Goal: Transaction & Acquisition: Purchase product/service

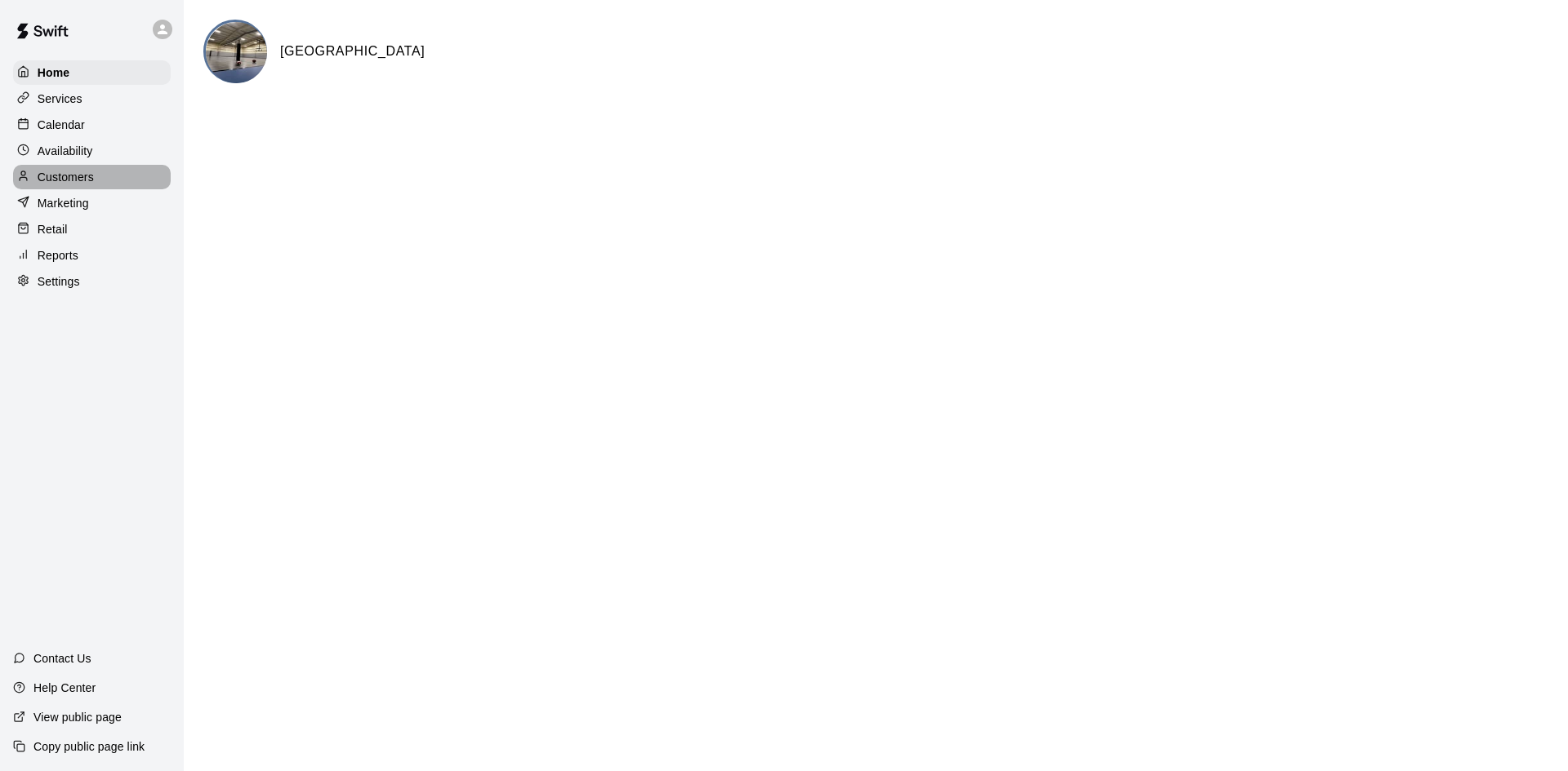
click at [89, 175] on p "Customers" at bounding box center [66, 177] width 56 height 16
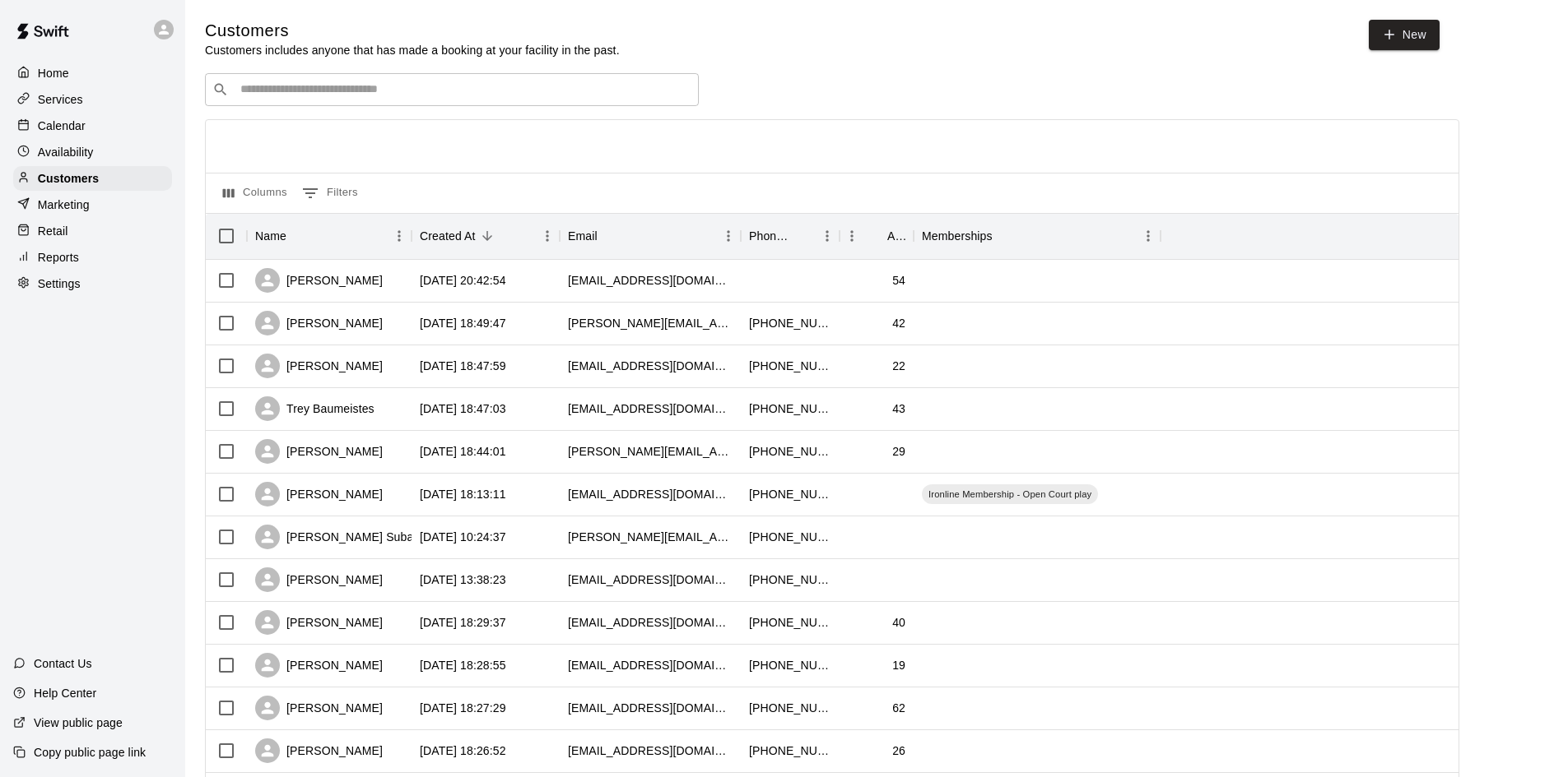
click at [286, 91] on input "Search customers by name or email" at bounding box center [463, 89] width 456 height 16
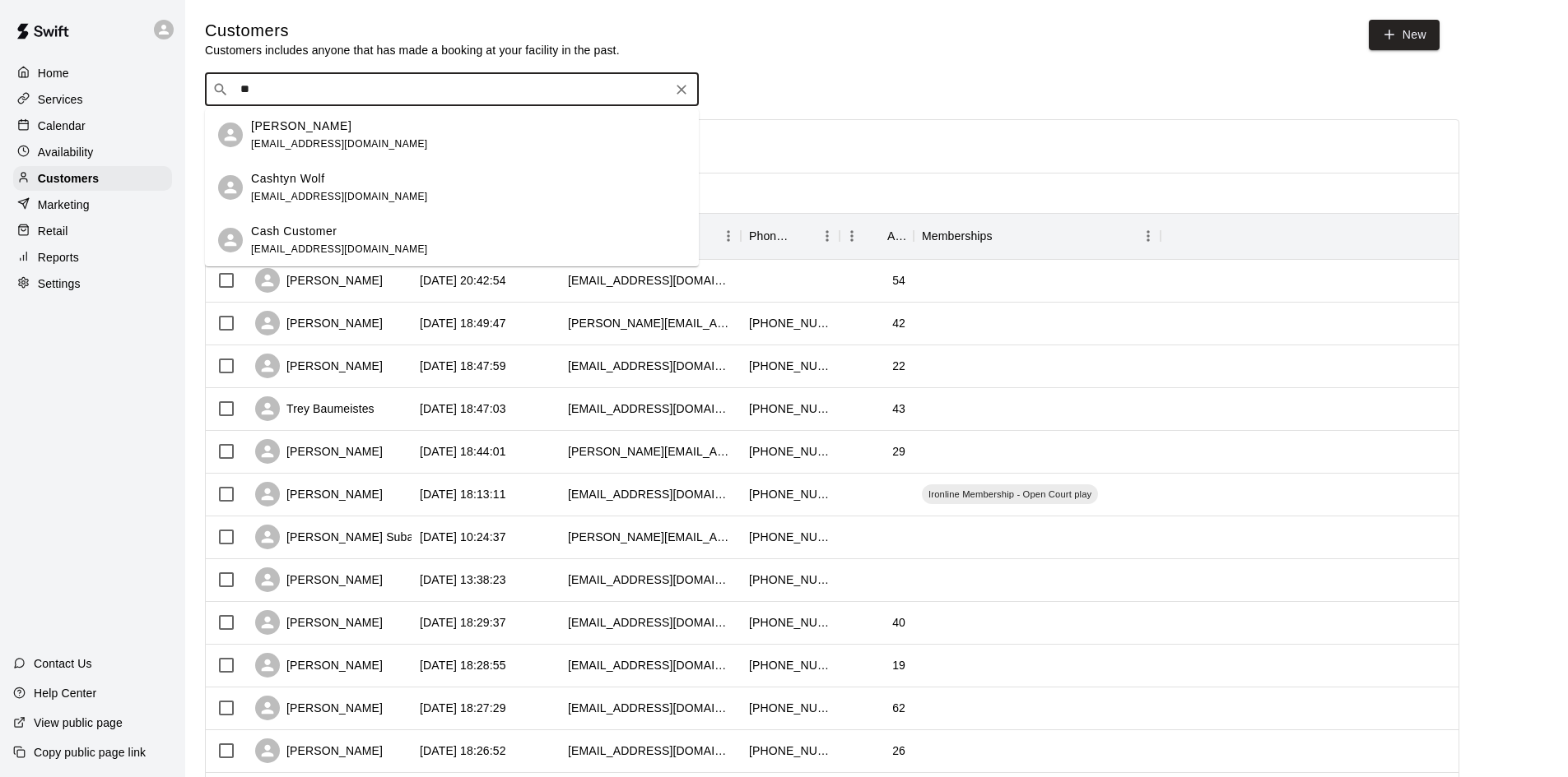
type input "*"
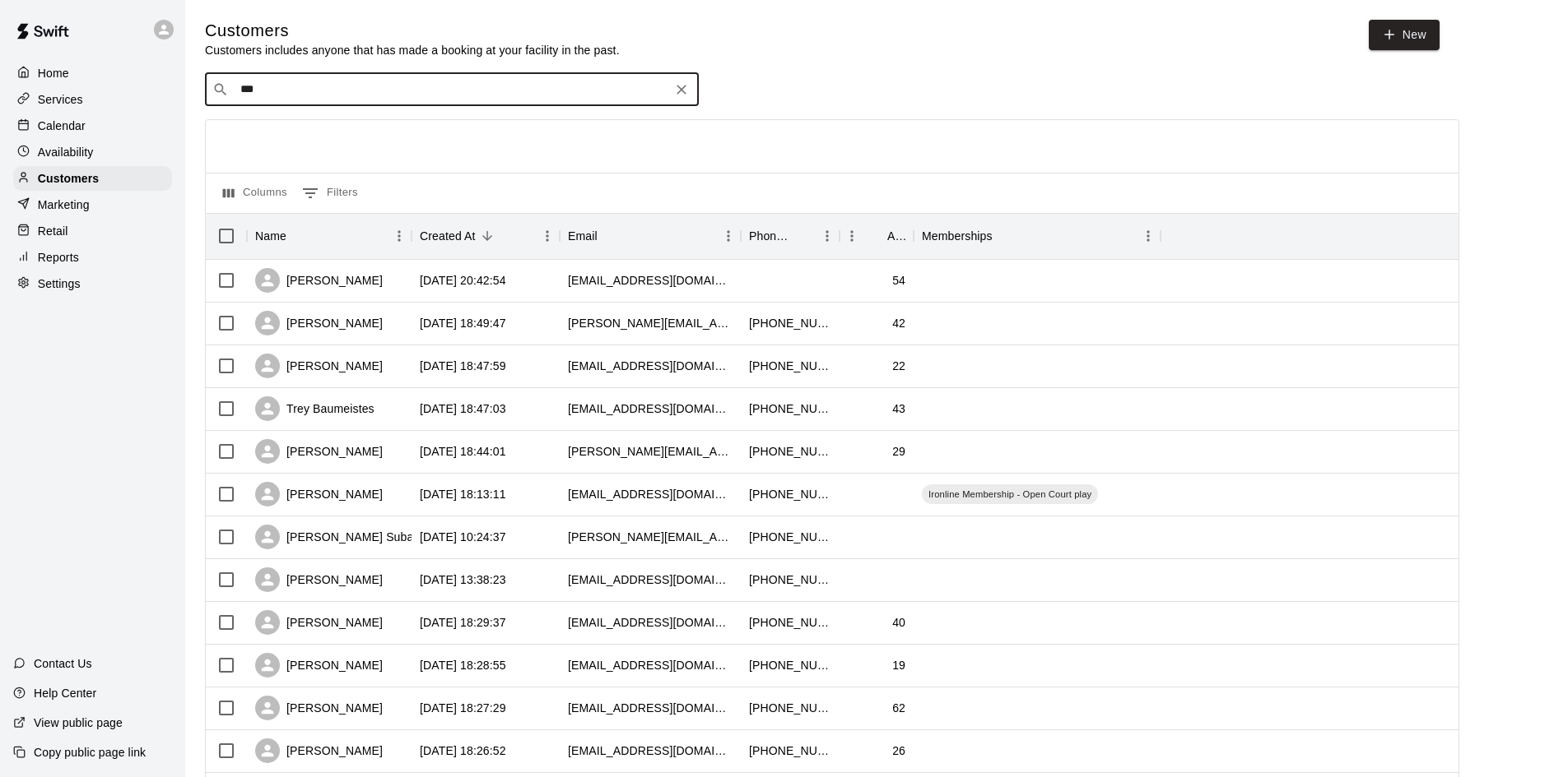
type input "****"
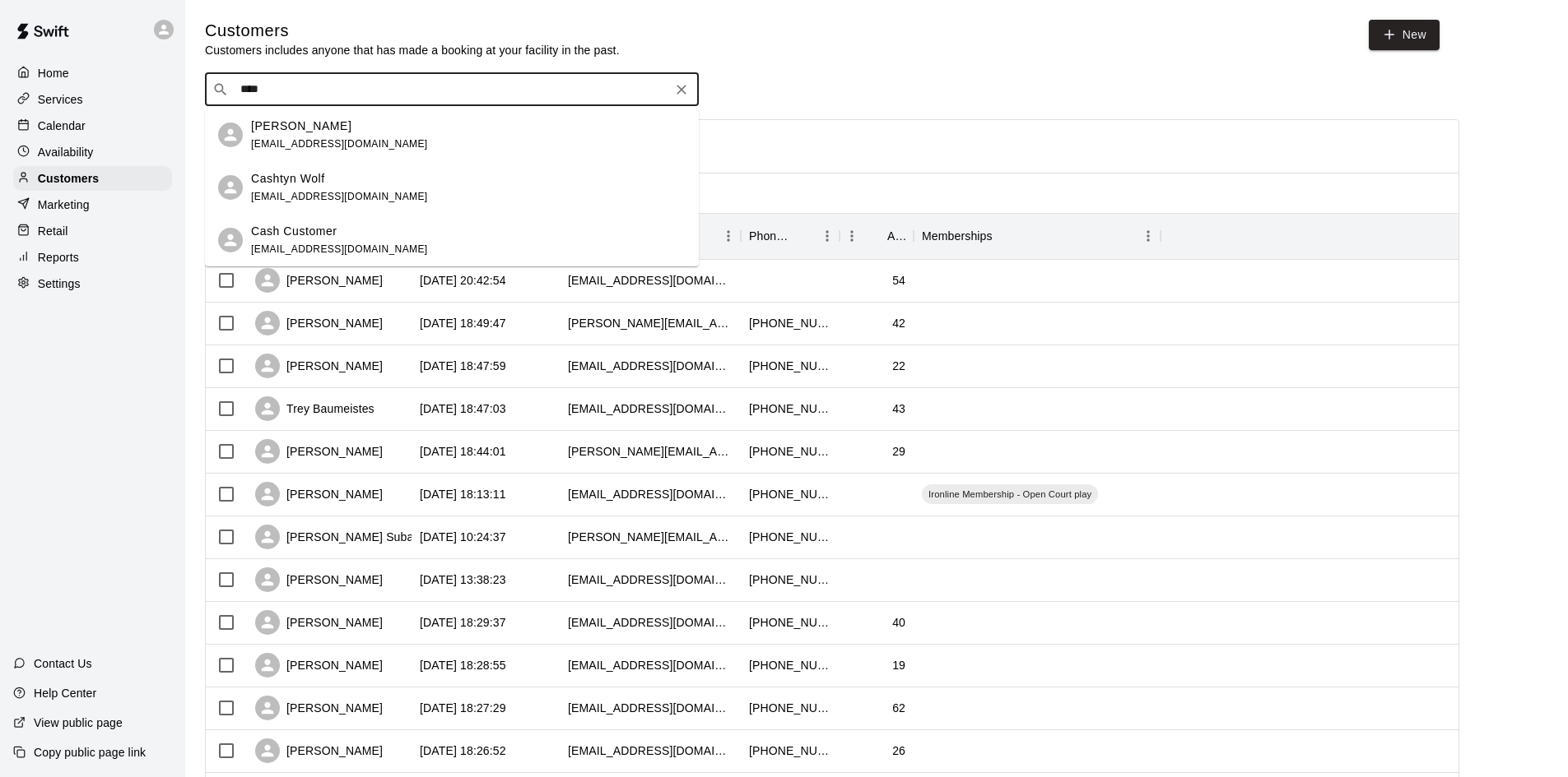
click at [325, 233] on p "Cash Customer" at bounding box center [294, 232] width 86 height 17
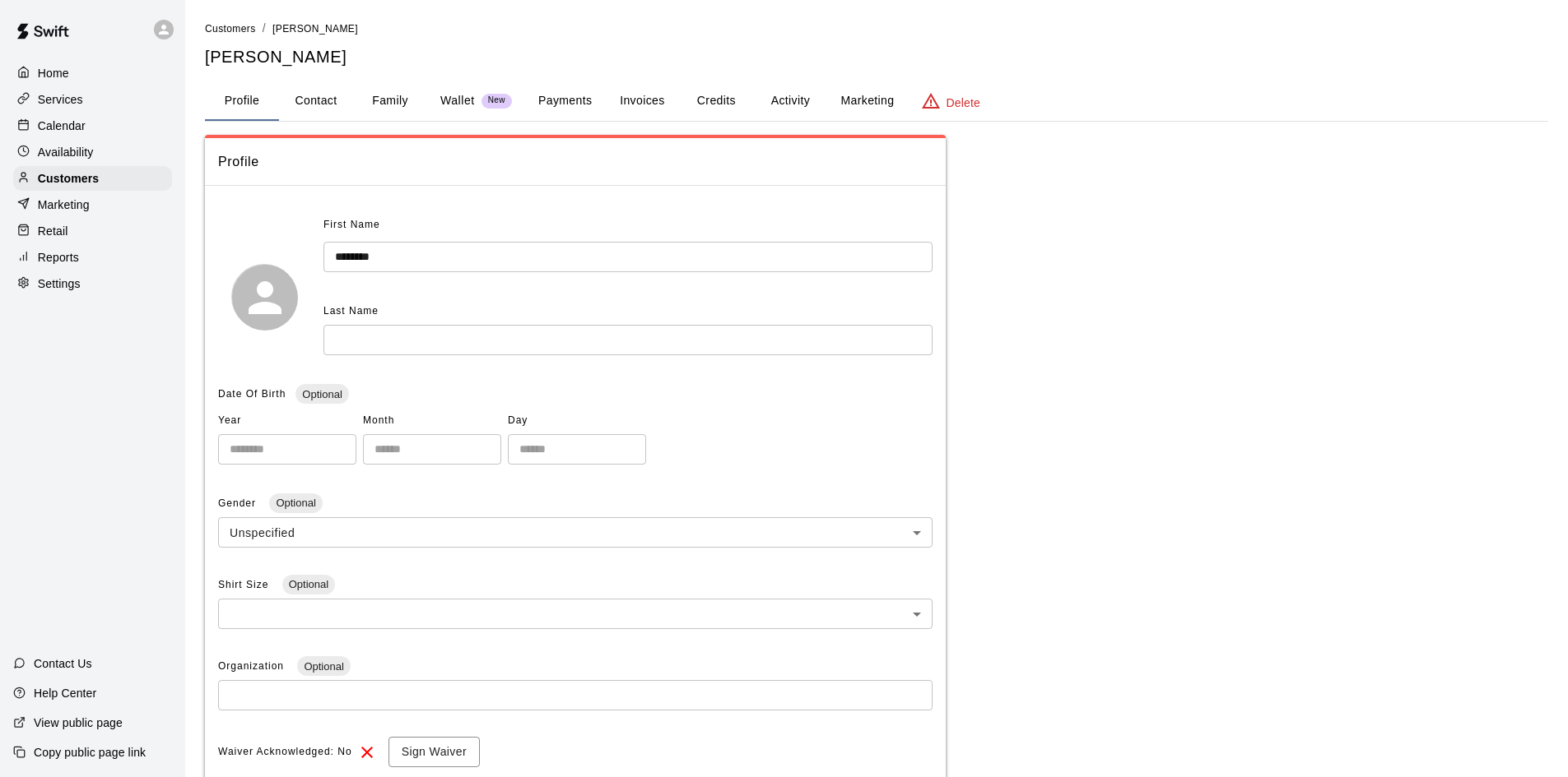
click at [578, 100] on button "Payments" at bounding box center [565, 100] width 79 height 39
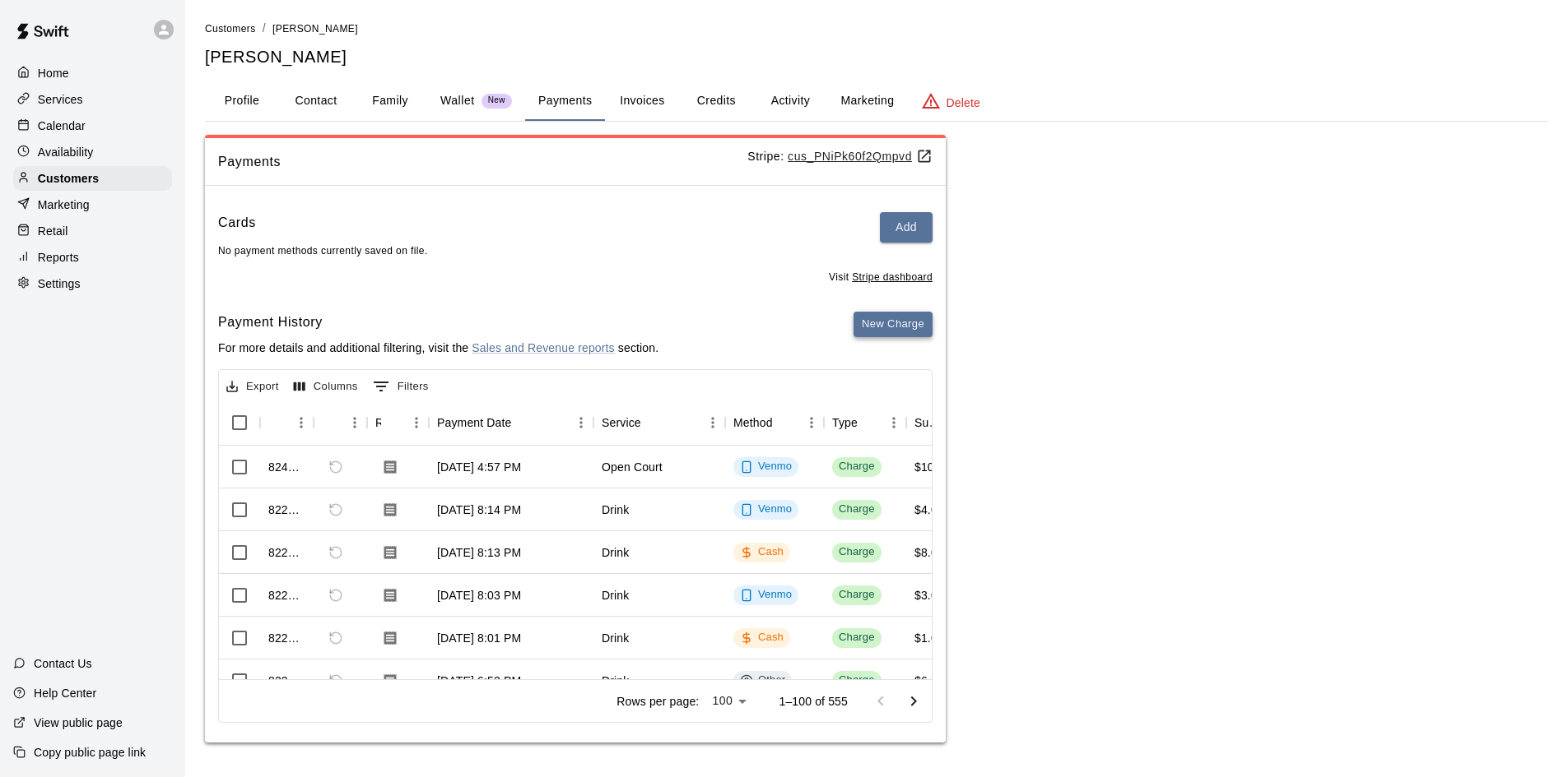
click at [900, 332] on button "New Charge" at bounding box center [893, 324] width 79 height 26
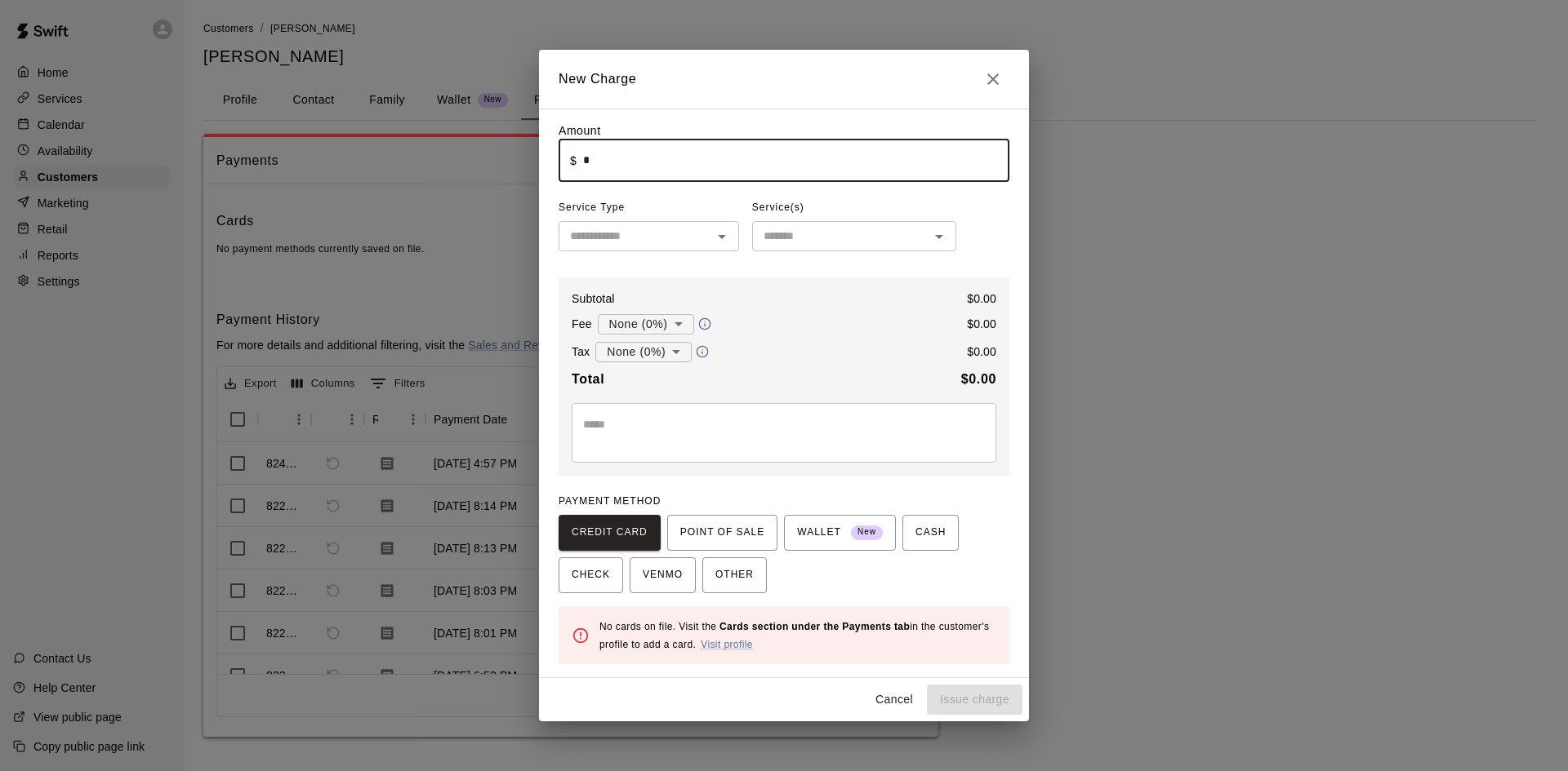
click at [684, 170] on input "*" at bounding box center [796, 160] width 426 height 44
click at [730, 235] on icon "Open" at bounding box center [722, 236] width 20 height 20
type input "*****"
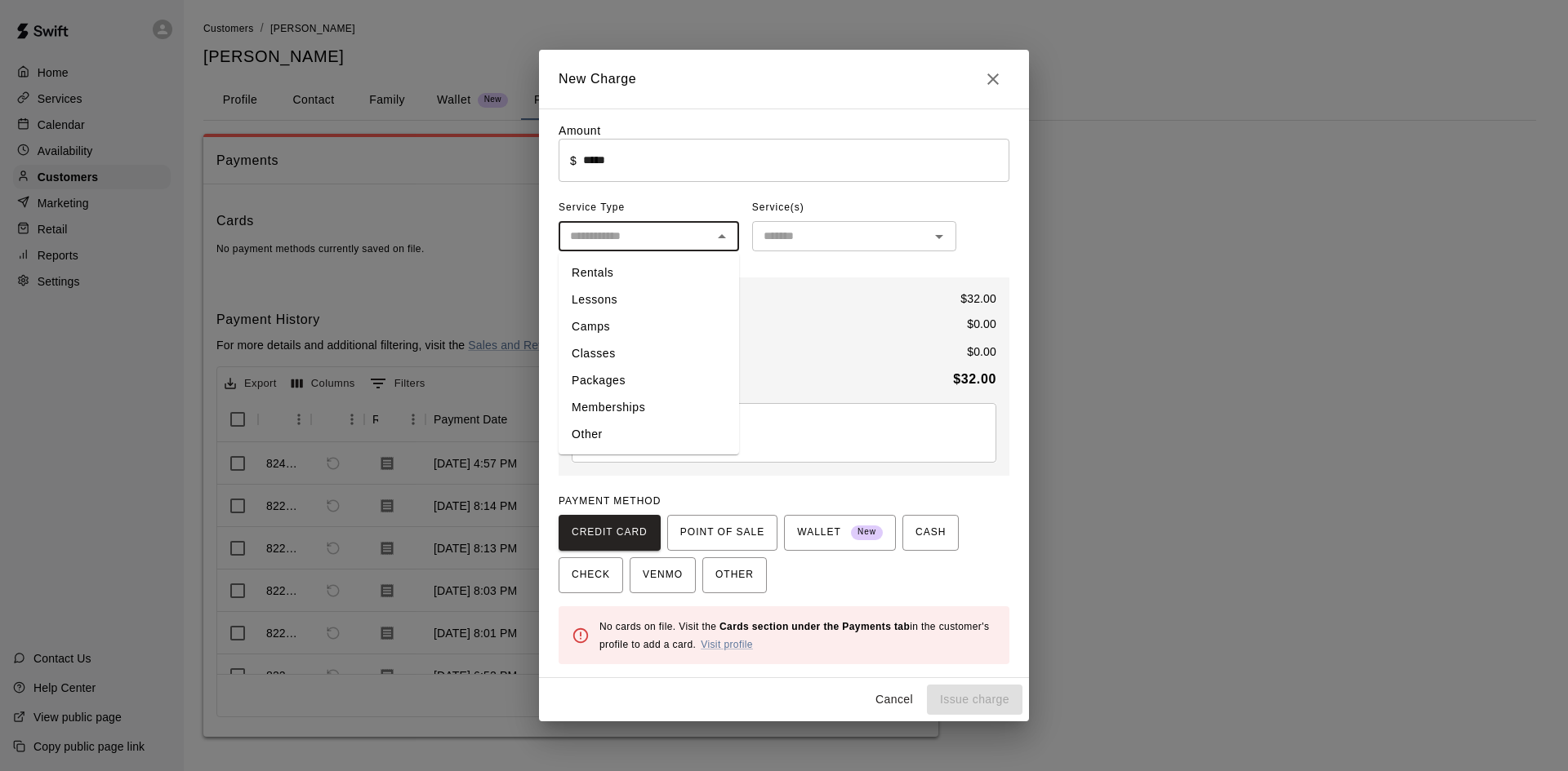
click at [660, 278] on li "Rentals" at bounding box center [649, 273] width 180 height 27
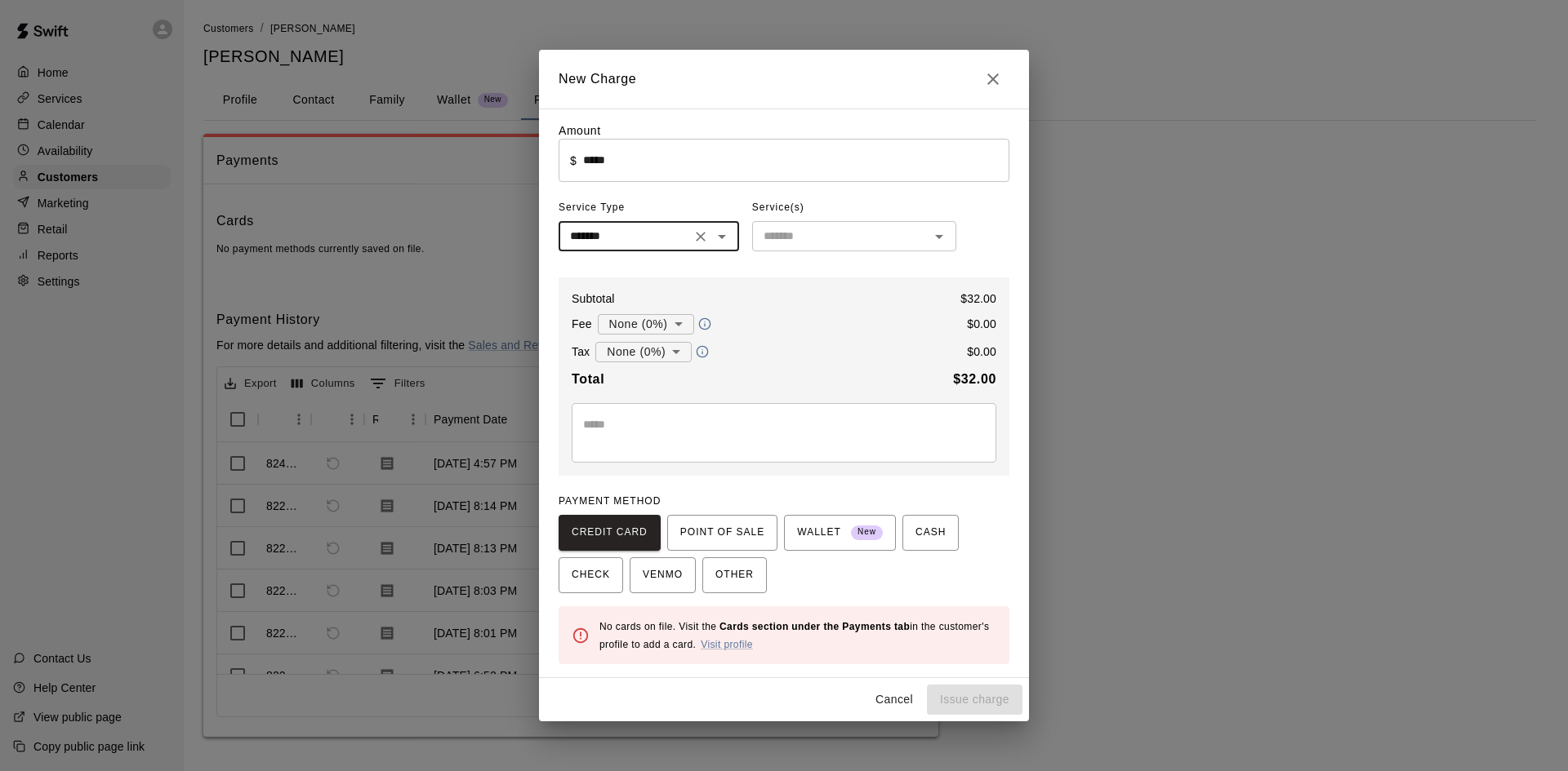
click at [719, 240] on icon "Open" at bounding box center [722, 236] width 20 height 20
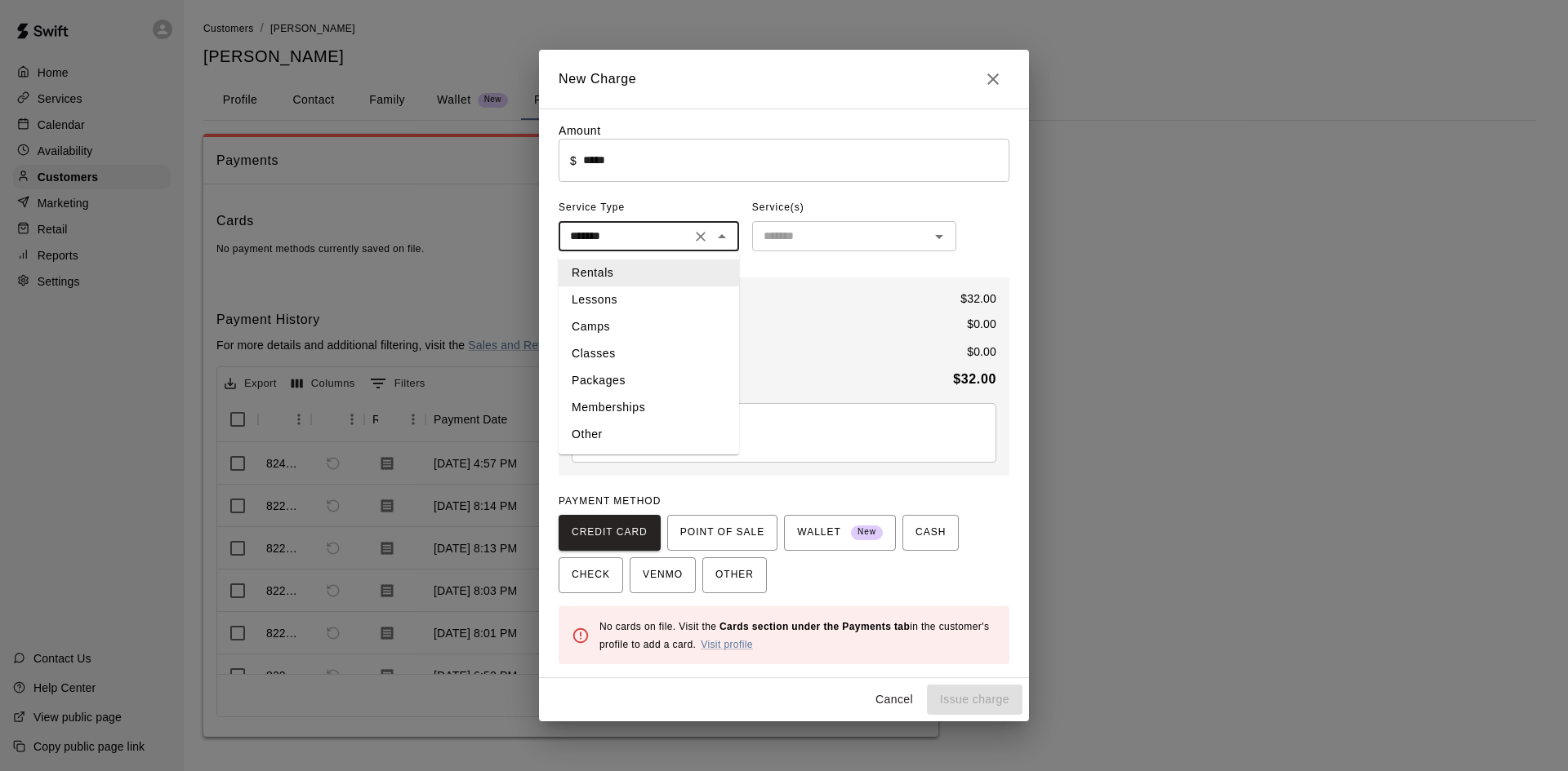
click at [648, 364] on li "Classes" at bounding box center [649, 354] width 180 height 27
type input "*******"
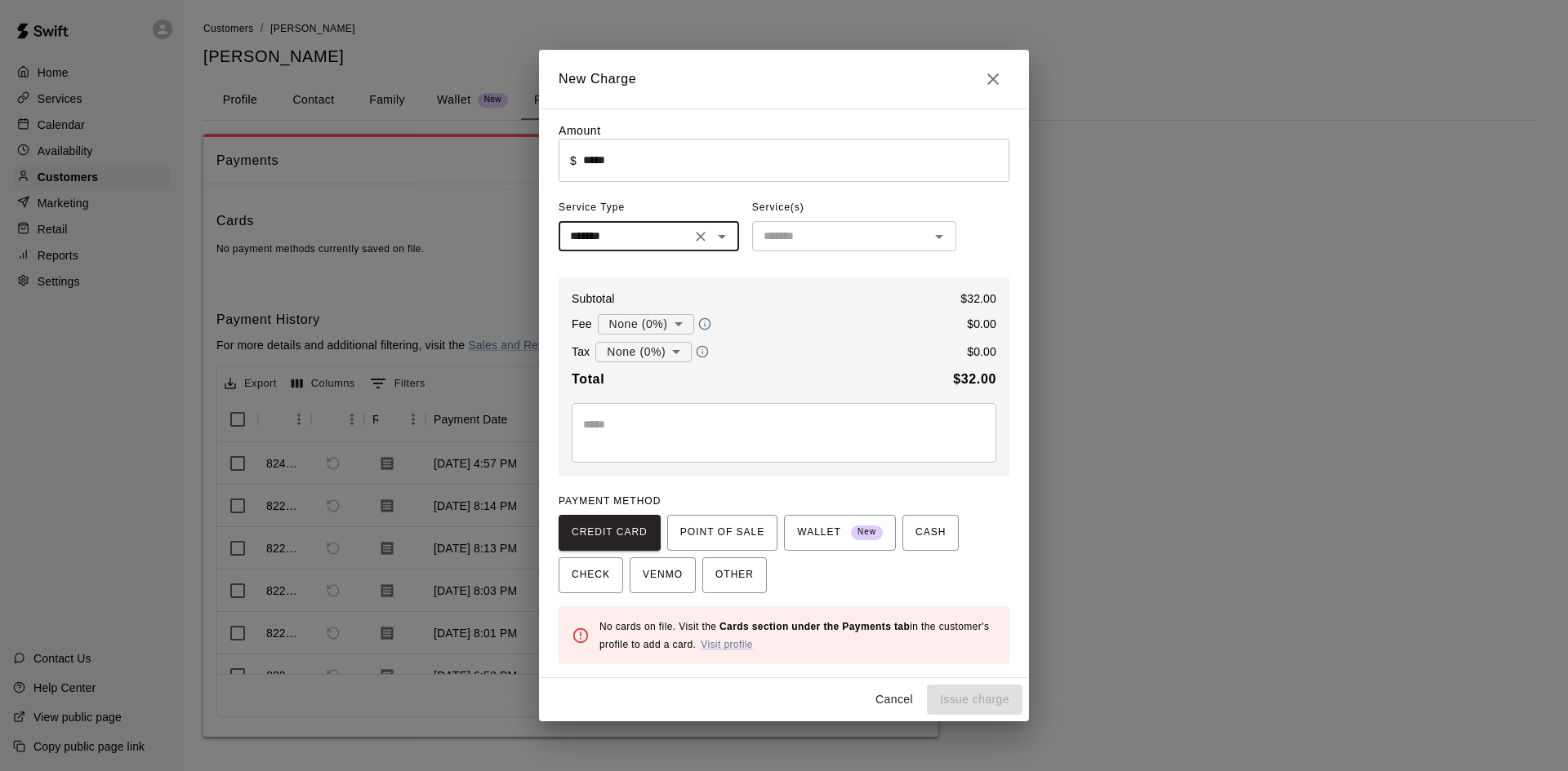
click at [759, 228] on input "text" at bounding box center [841, 235] width 167 height 20
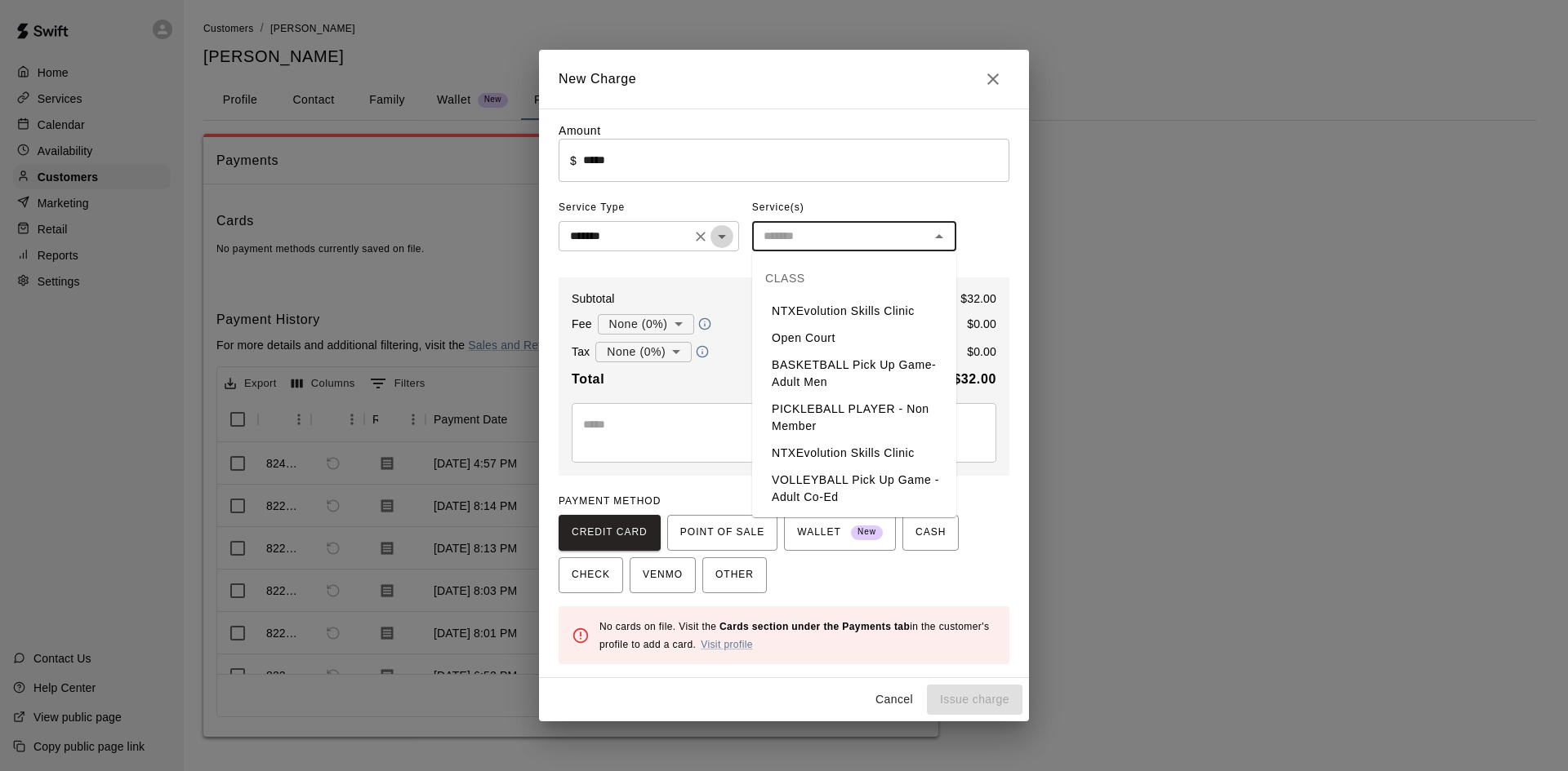
click at [720, 228] on icon "Open" at bounding box center [722, 236] width 20 height 20
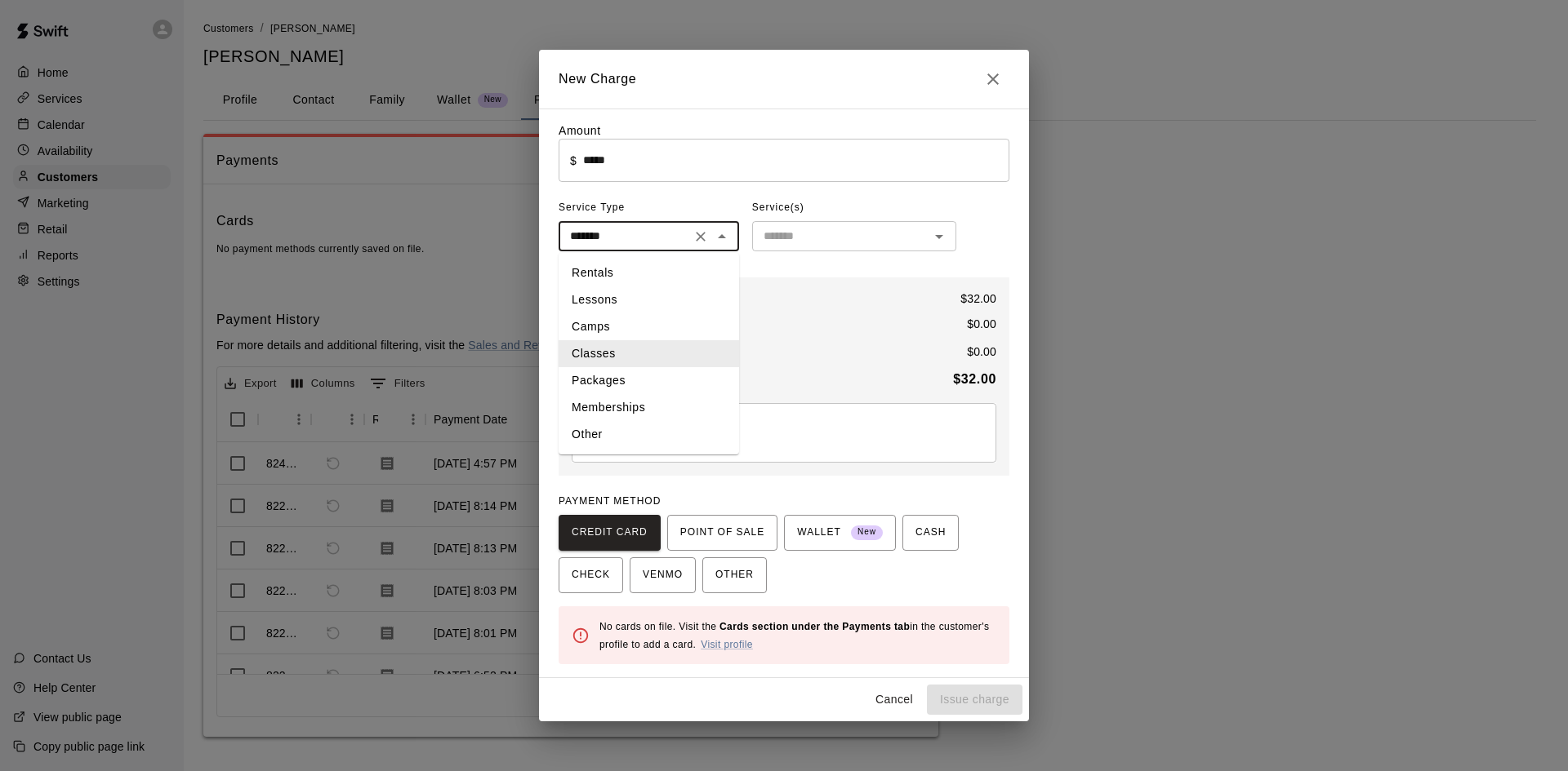
click at [637, 349] on li "Classes" at bounding box center [649, 354] width 180 height 27
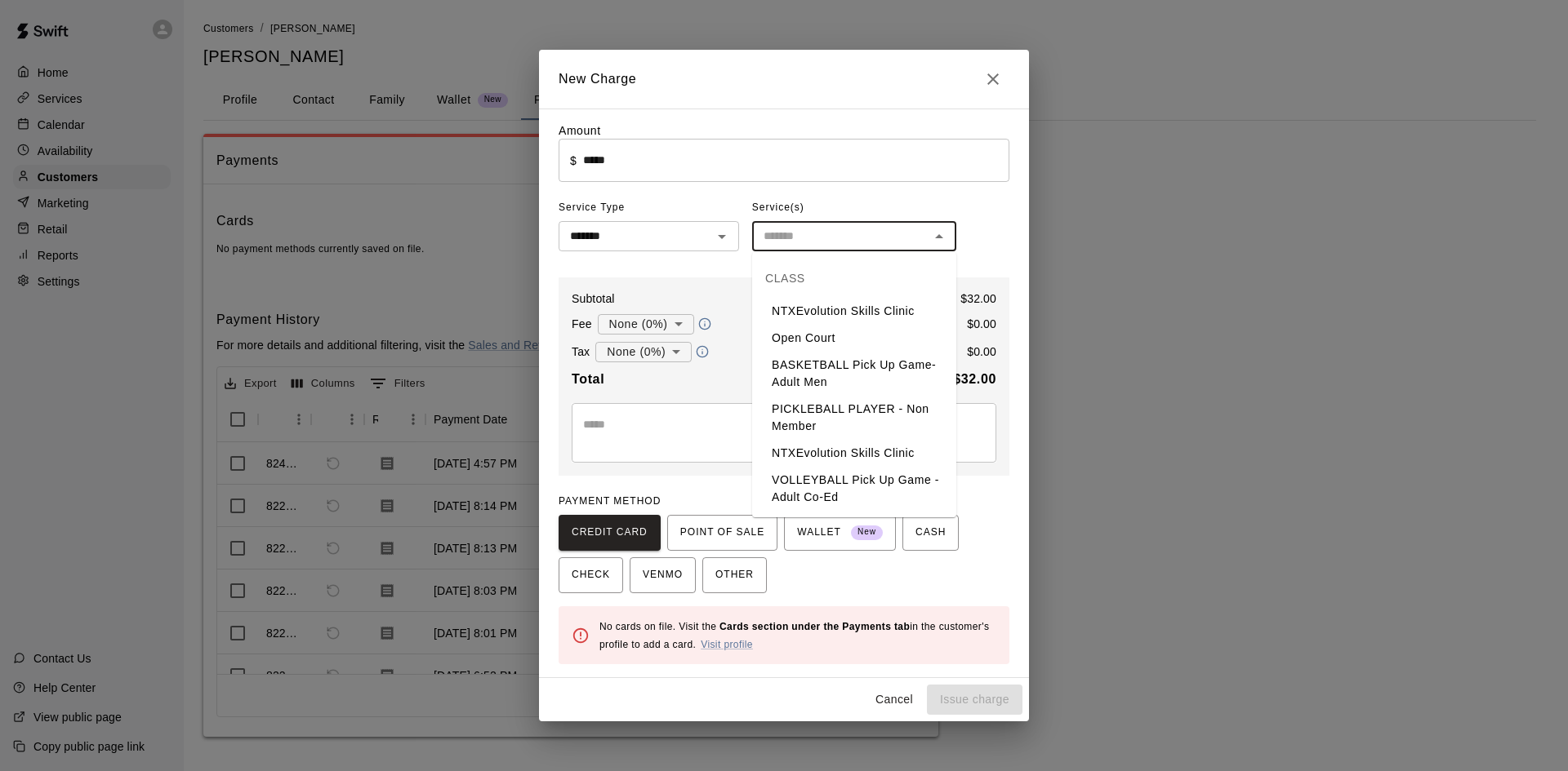
click at [796, 243] on input "text" at bounding box center [841, 235] width 167 height 20
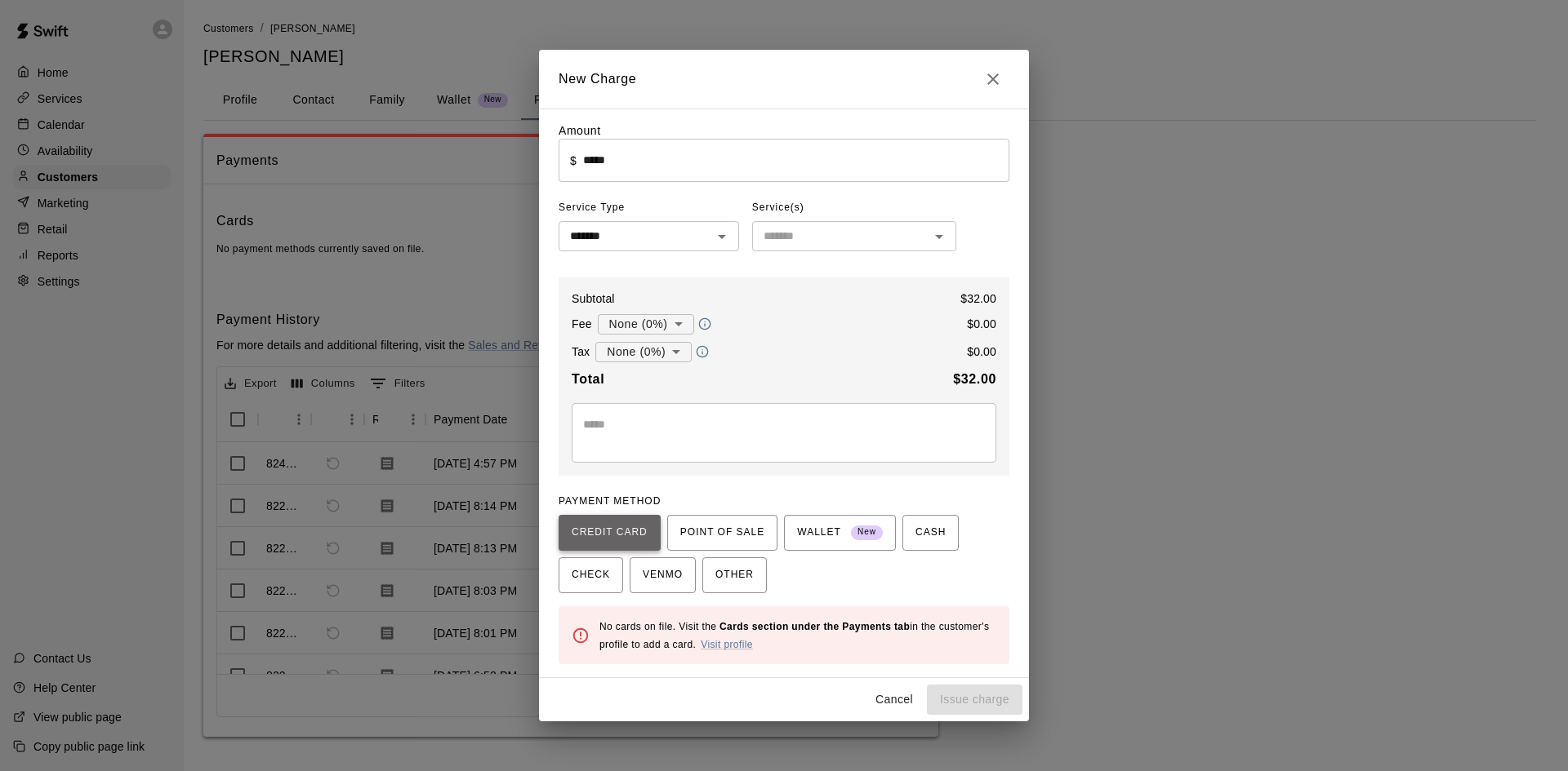
click at [633, 536] on span "CREDIT CARD" at bounding box center [610, 534] width 76 height 27
click at [722, 539] on span "POINT OF SALE" at bounding box center [722, 534] width 85 height 27
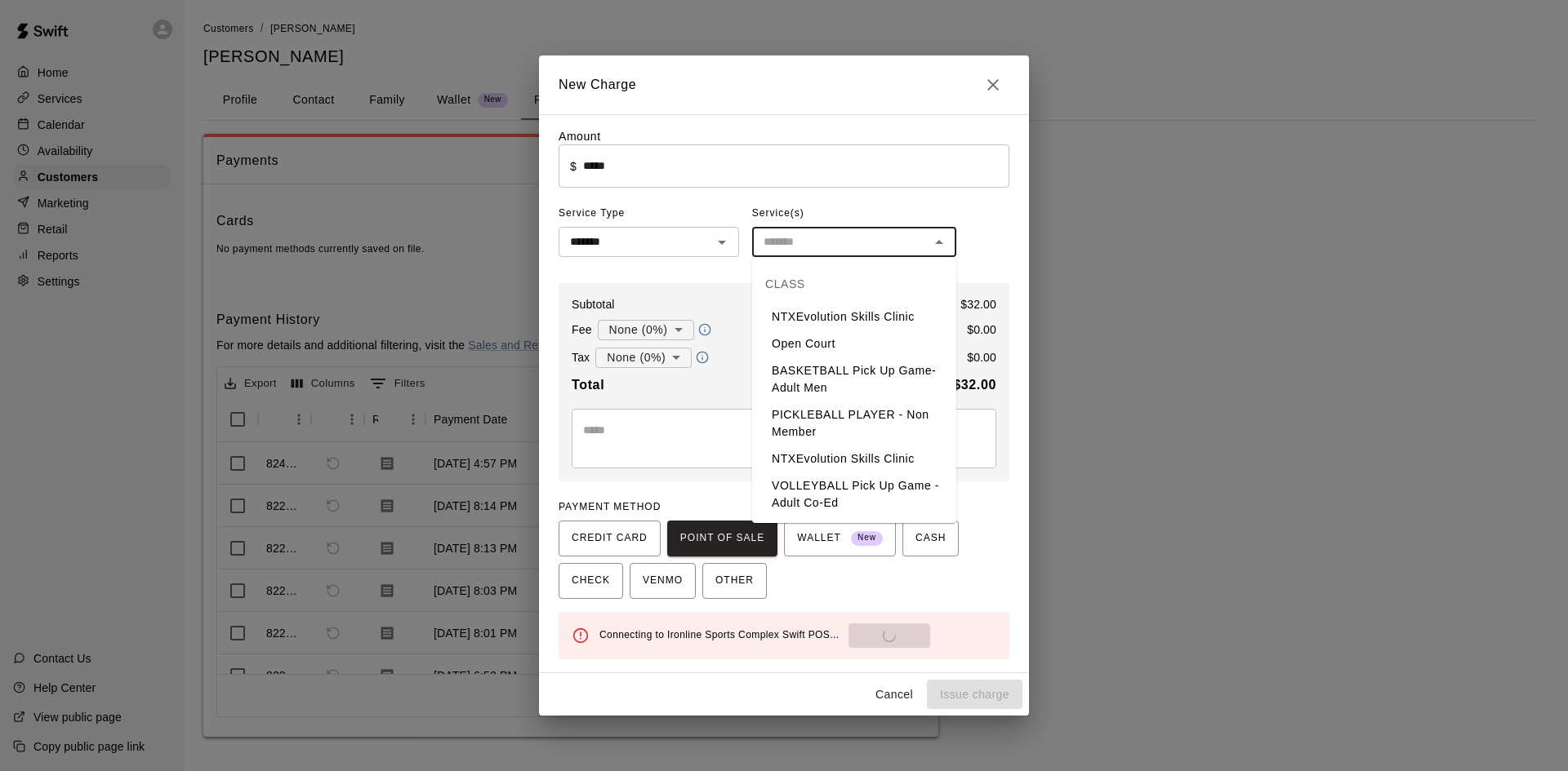
click at [822, 247] on input "text" at bounding box center [841, 241] width 167 height 20
click at [799, 345] on li "Open Court" at bounding box center [854, 344] width 204 height 27
type input "**********"
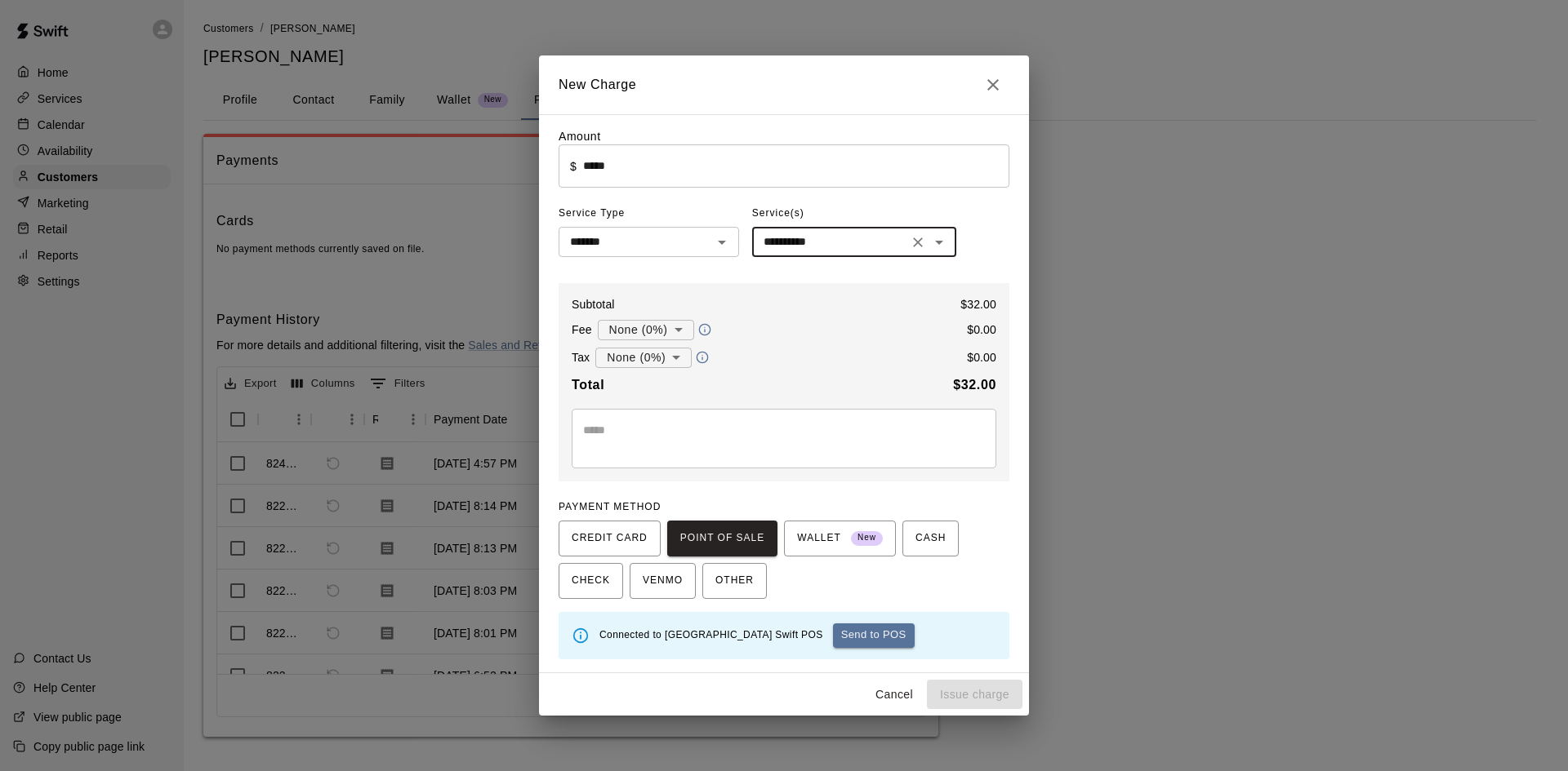
click at [888, 637] on button "Send to POS" at bounding box center [874, 636] width 82 height 25
click at [882, 639] on button "Send to POS" at bounding box center [880, 636] width 82 height 25
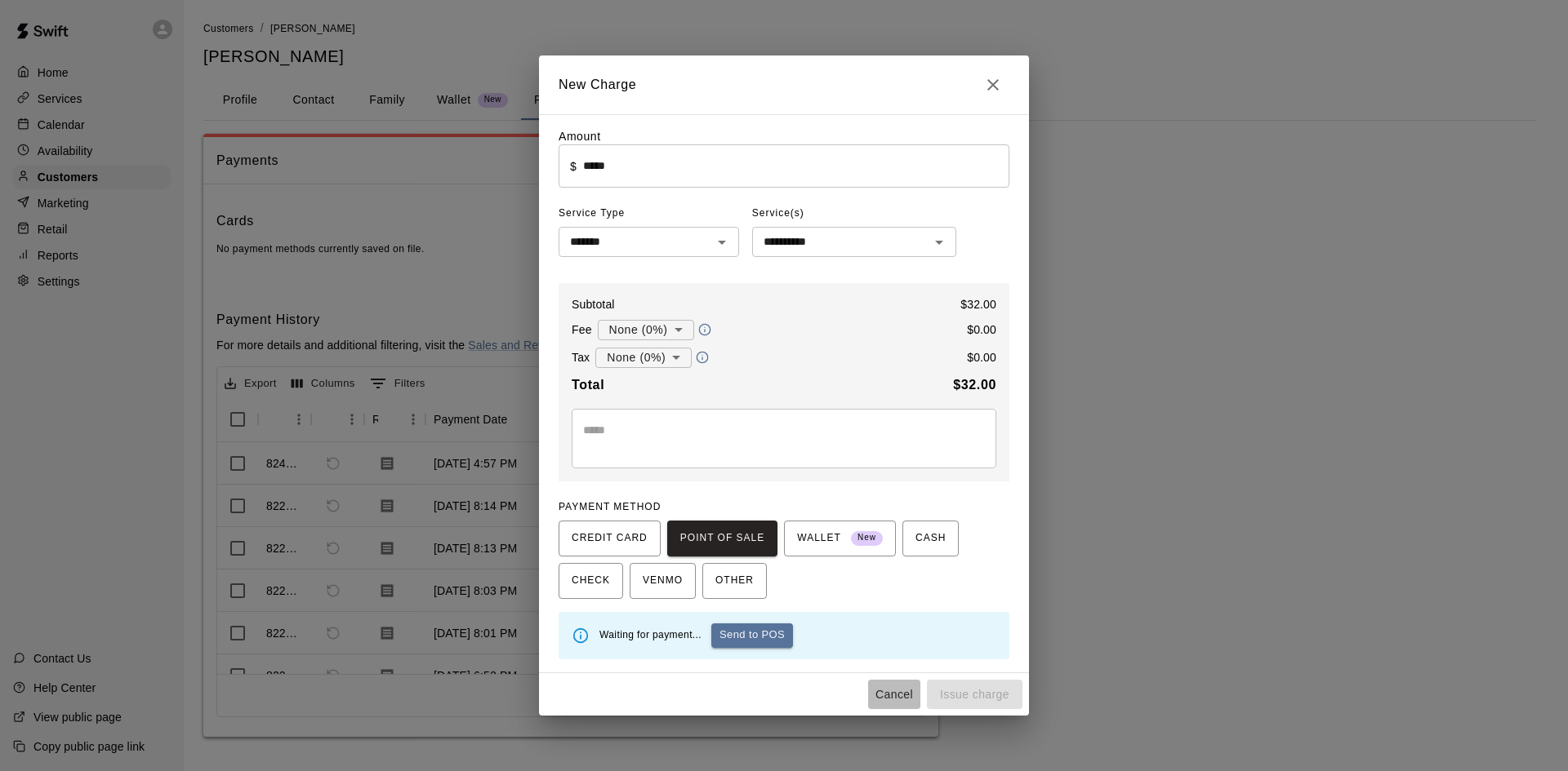
click at [895, 696] on button "Cancel" at bounding box center [894, 695] width 52 height 30
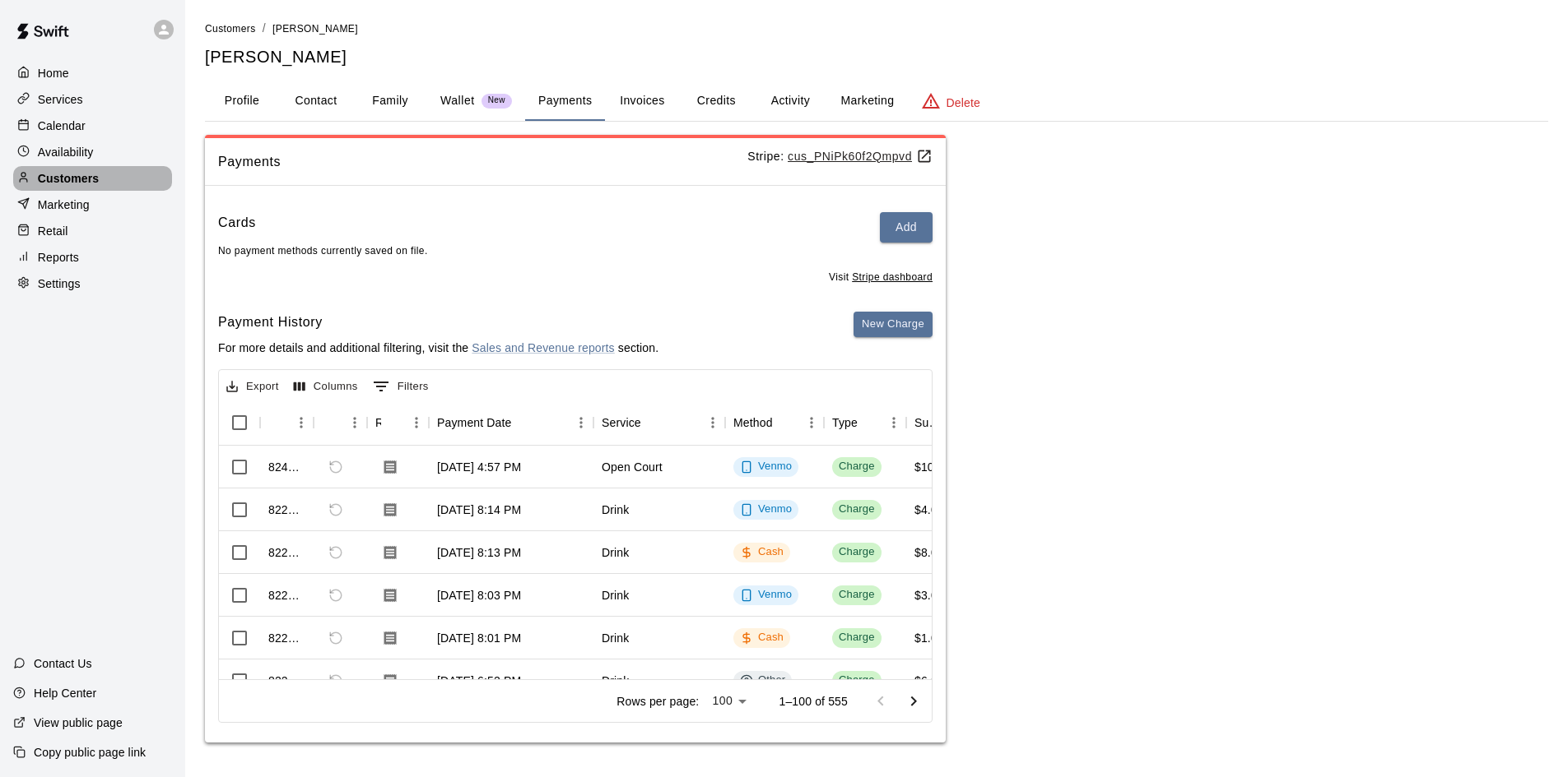
click at [114, 184] on div "Customers" at bounding box center [93, 179] width 159 height 25
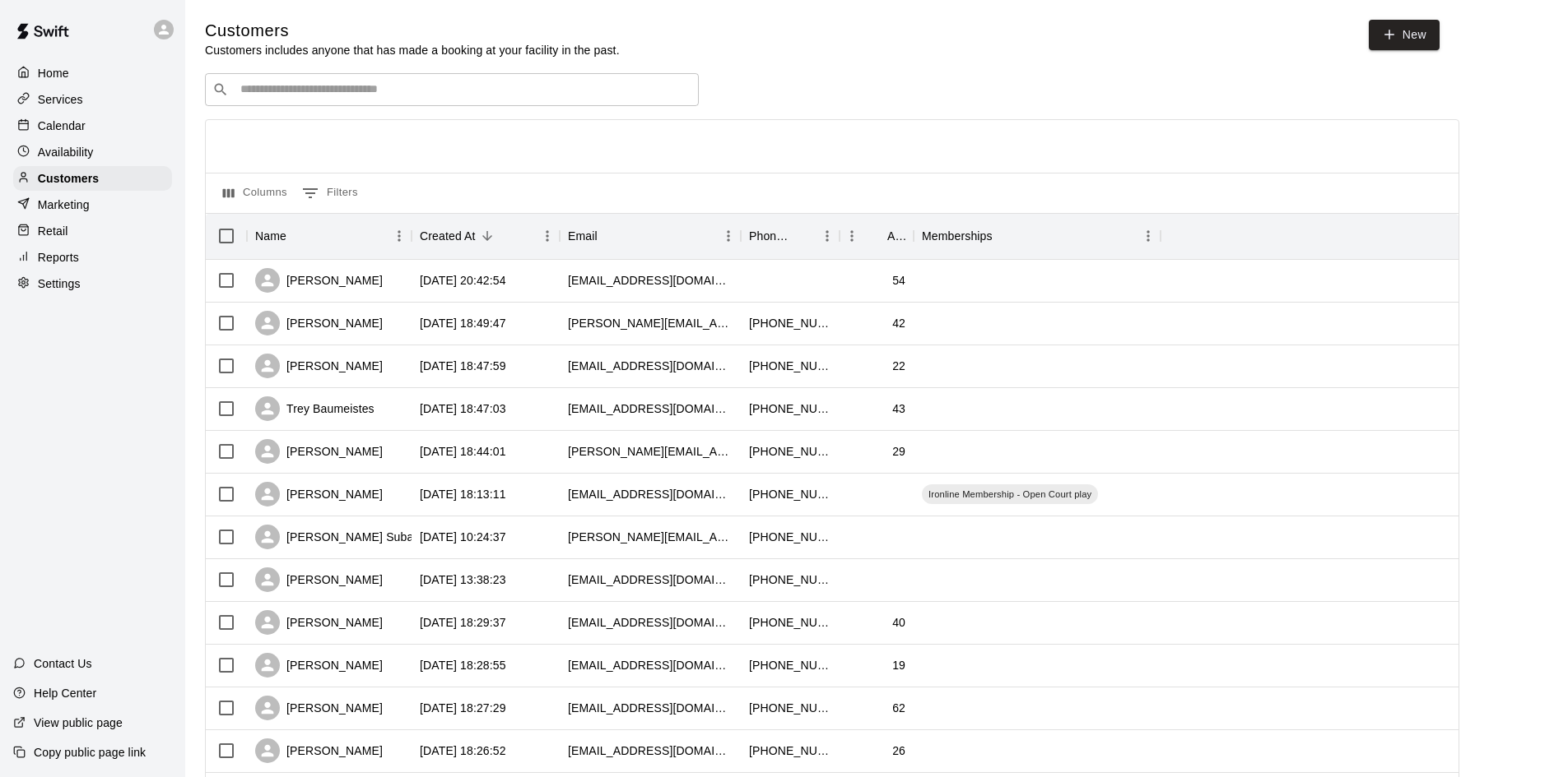
click at [259, 101] on div "​ ​" at bounding box center [452, 90] width 494 height 33
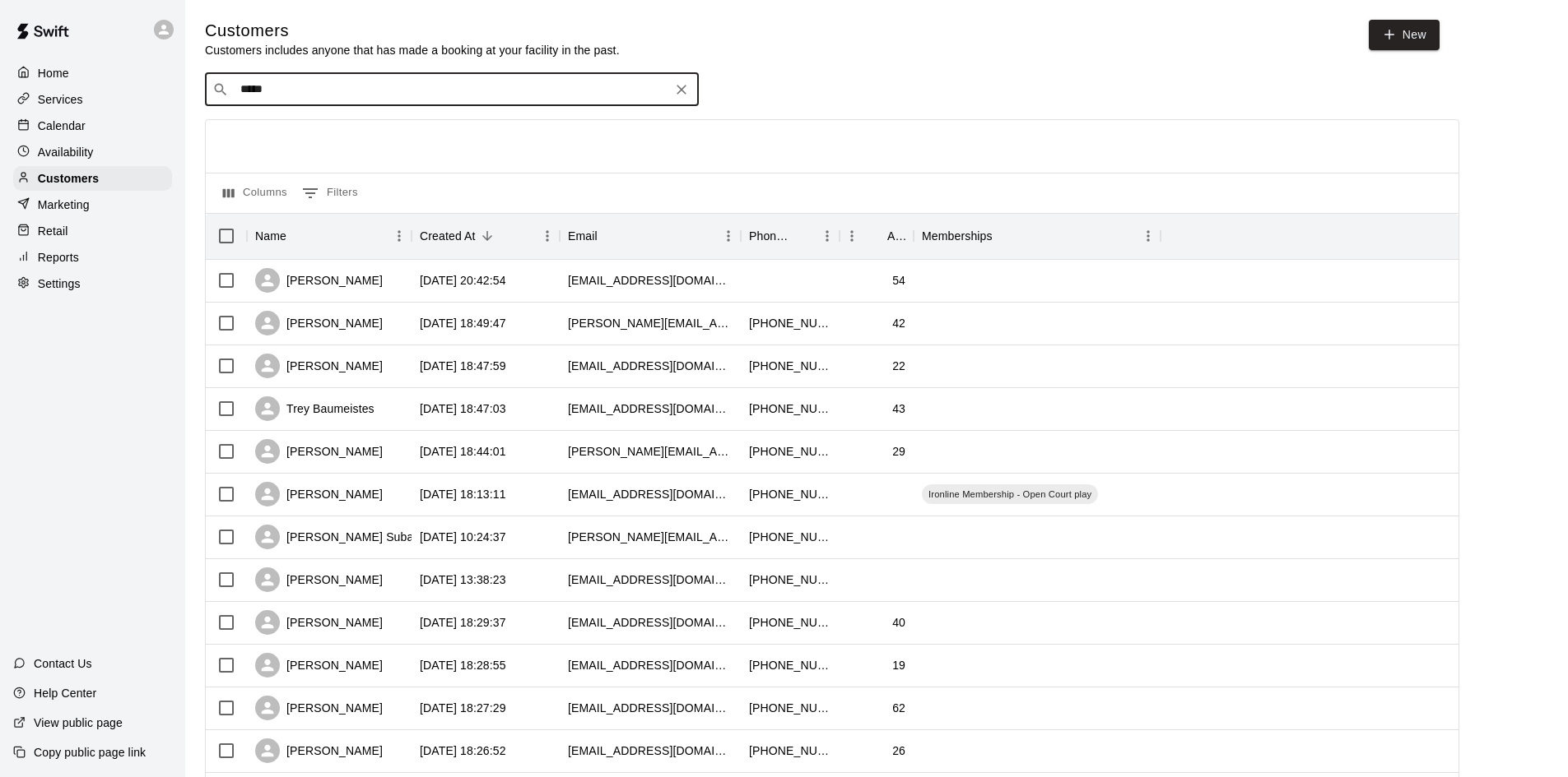
type input "******"
click at [305, 131] on p "[PERSON_NAME]" at bounding box center [301, 126] width 101 height 17
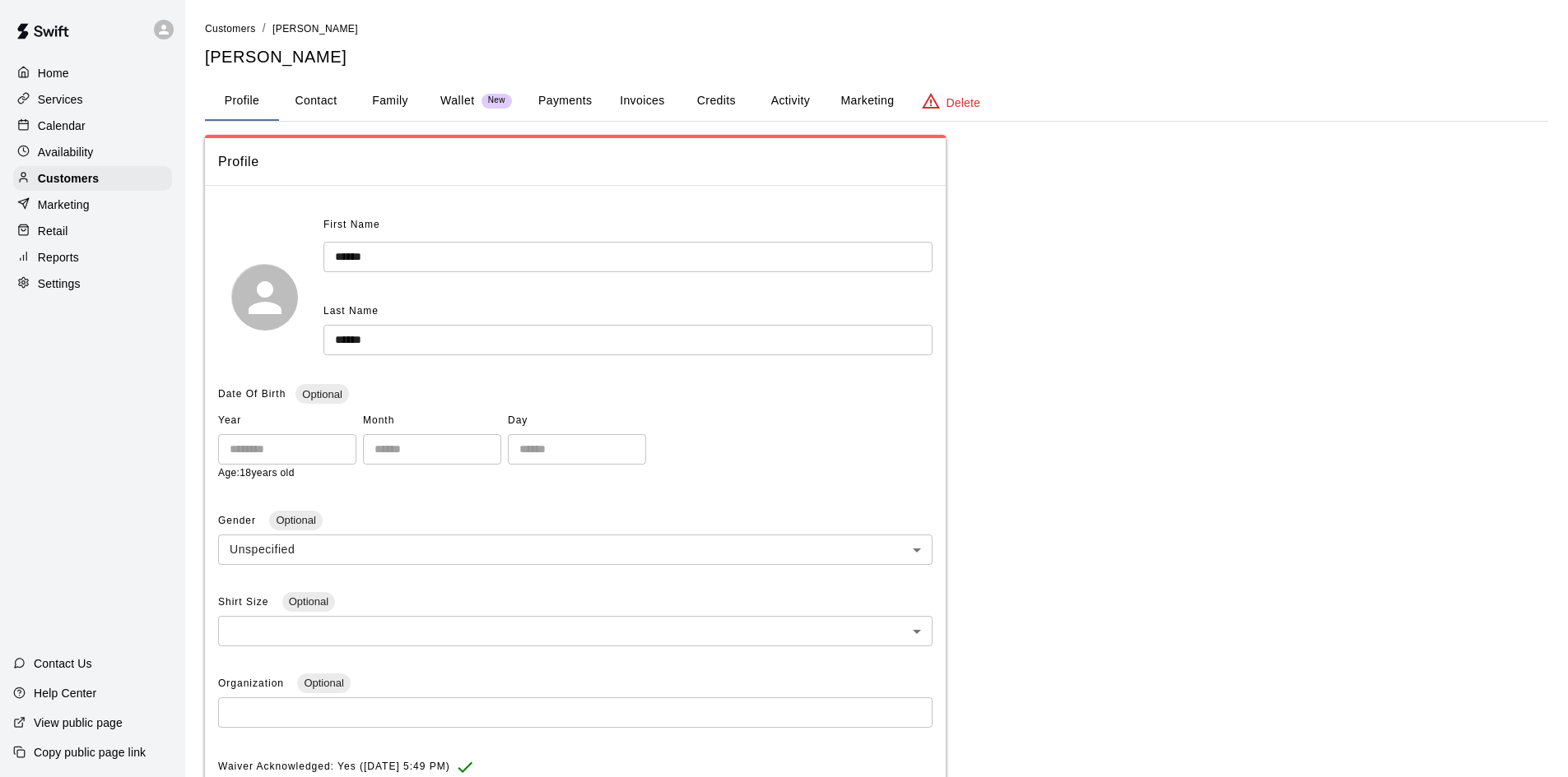
click at [566, 102] on button "Payments" at bounding box center [565, 100] width 79 height 39
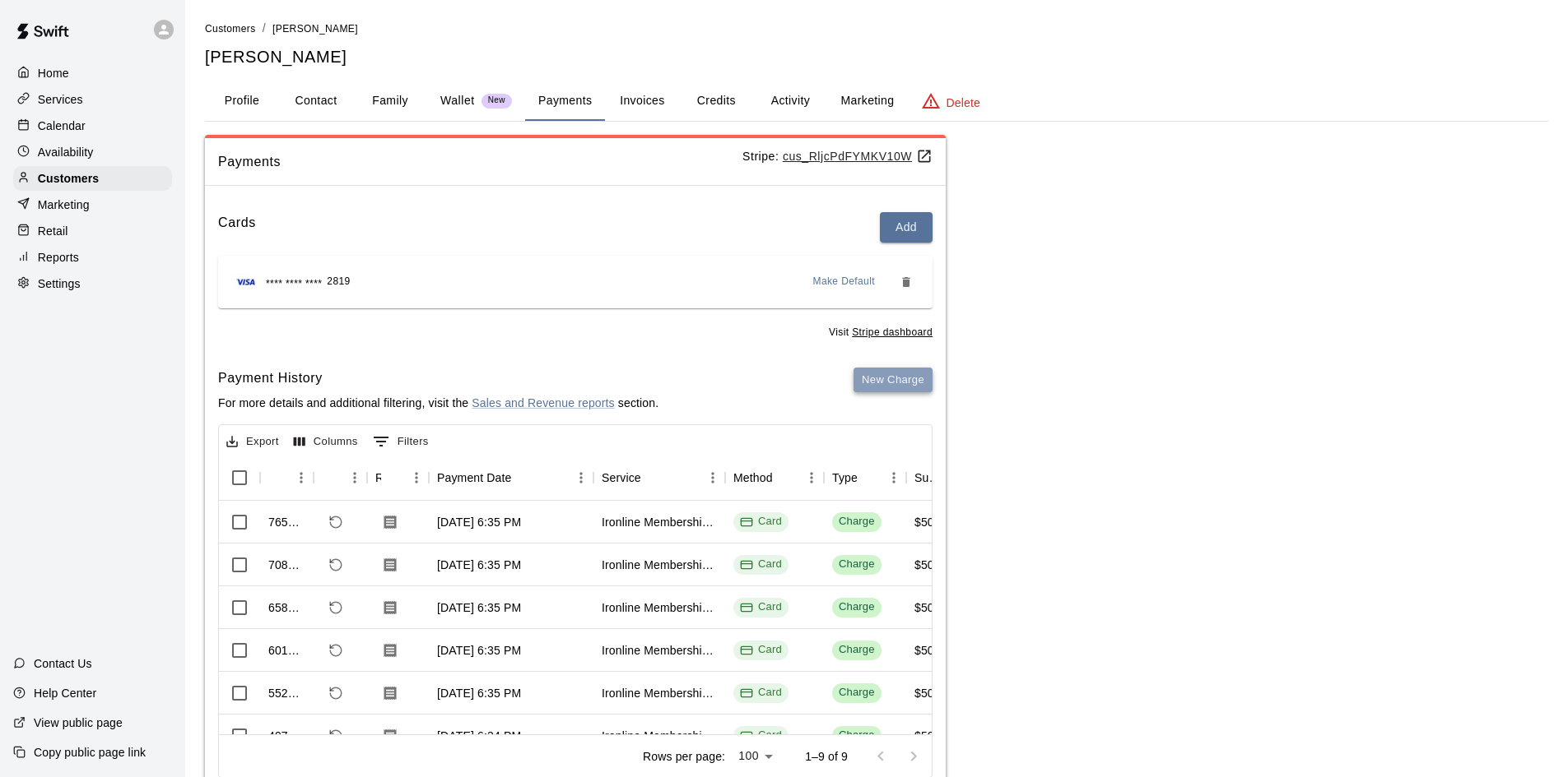
click at [859, 379] on button "New Charge" at bounding box center [893, 380] width 79 height 26
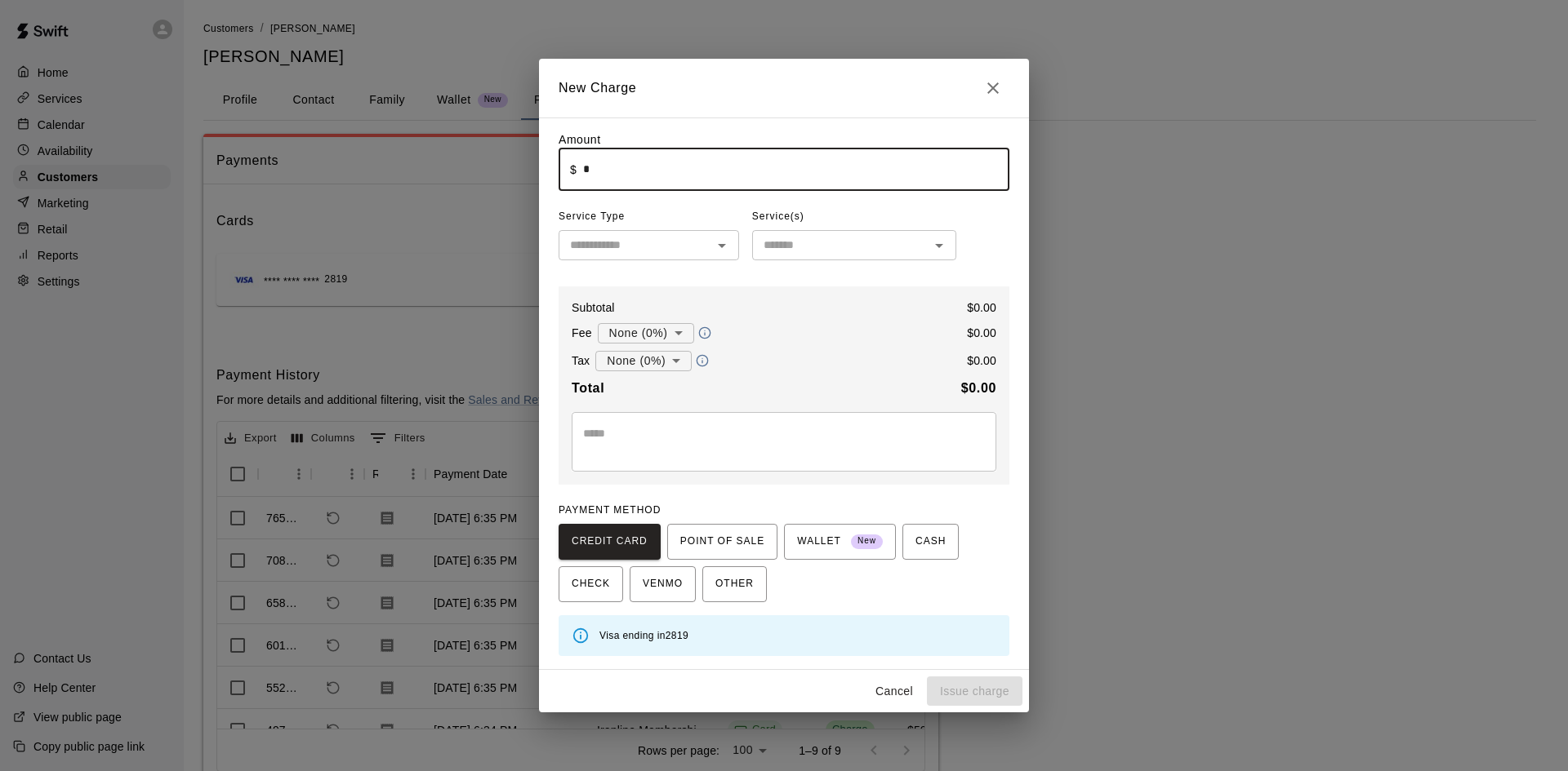
click at [611, 165] on input "*" at bounding box center [796, 170] width 426 height 44
click at [729, 242] on icon "Open" at bounding box center [722, 245] width 20 height 20
type input "*****"
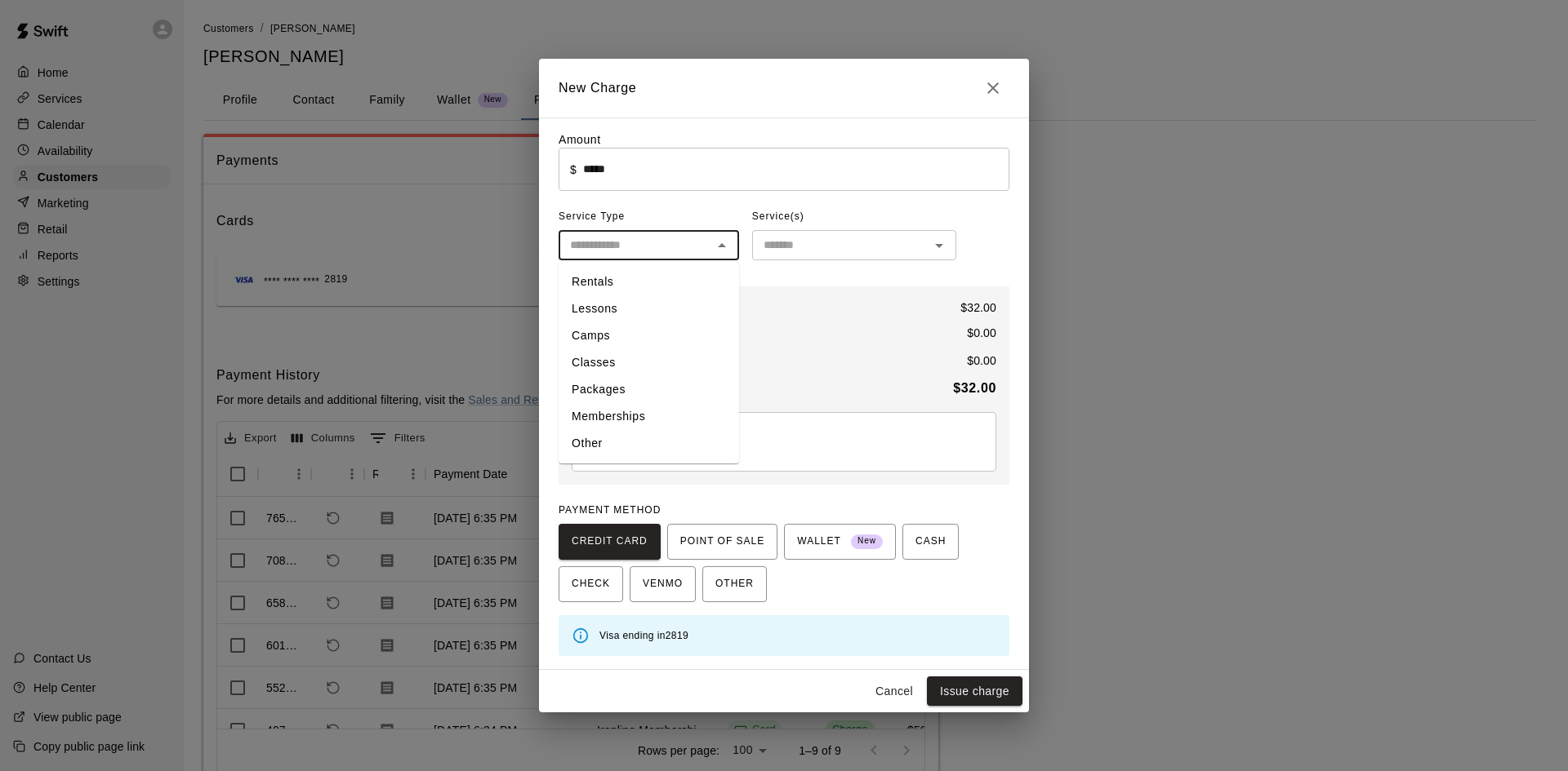
click at [638, 364] on li "Classes" at bounding box center [649, 363] width 180 height 27
type input "*******"
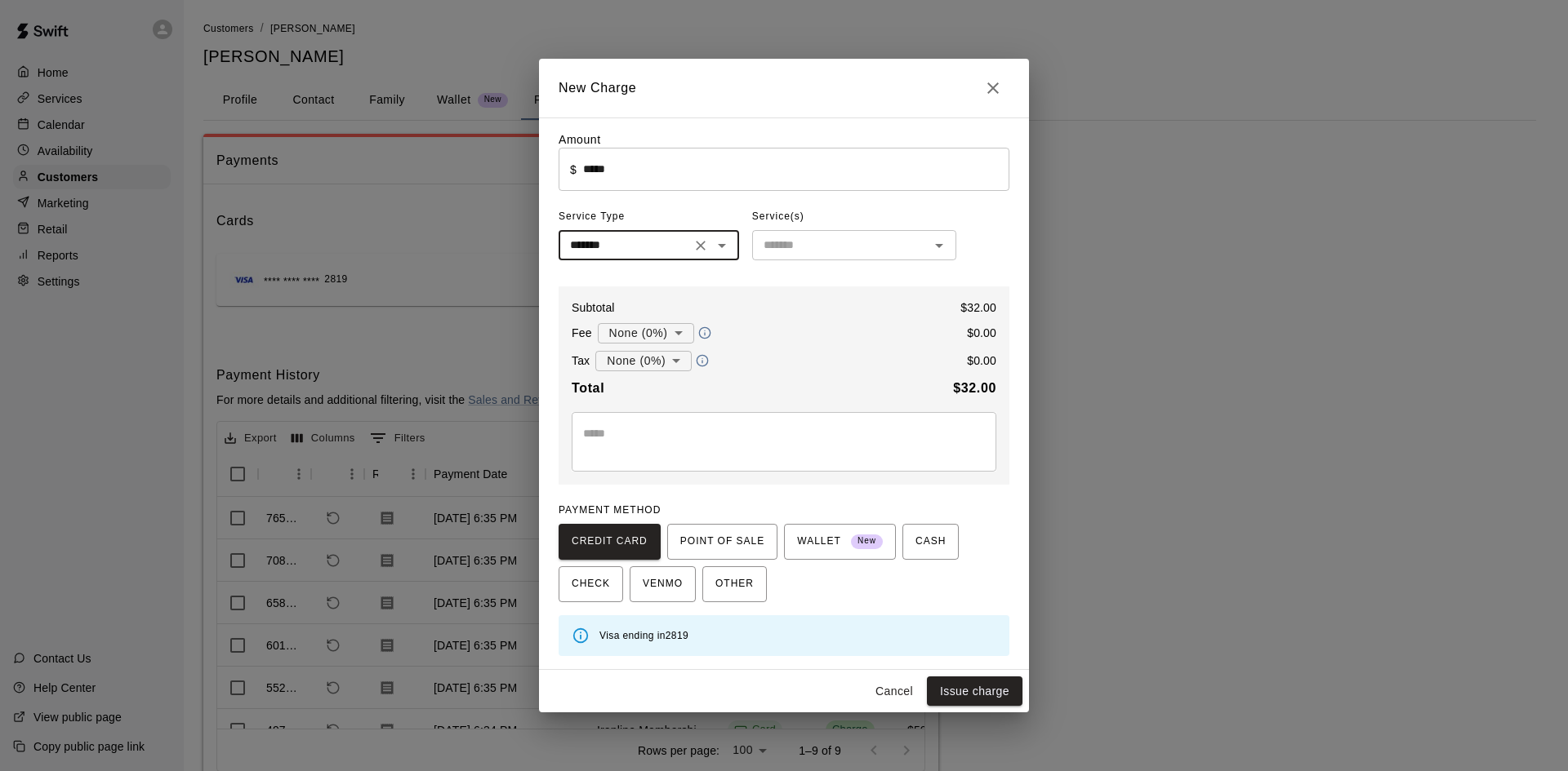
drag, startPoint x: 801, startPoint y: 258, endPoint x: 788, endPoint y: 258, distance: 13.0
click at [800, 258] on div "​" at bounding box center [854, 245] width 204 height 30
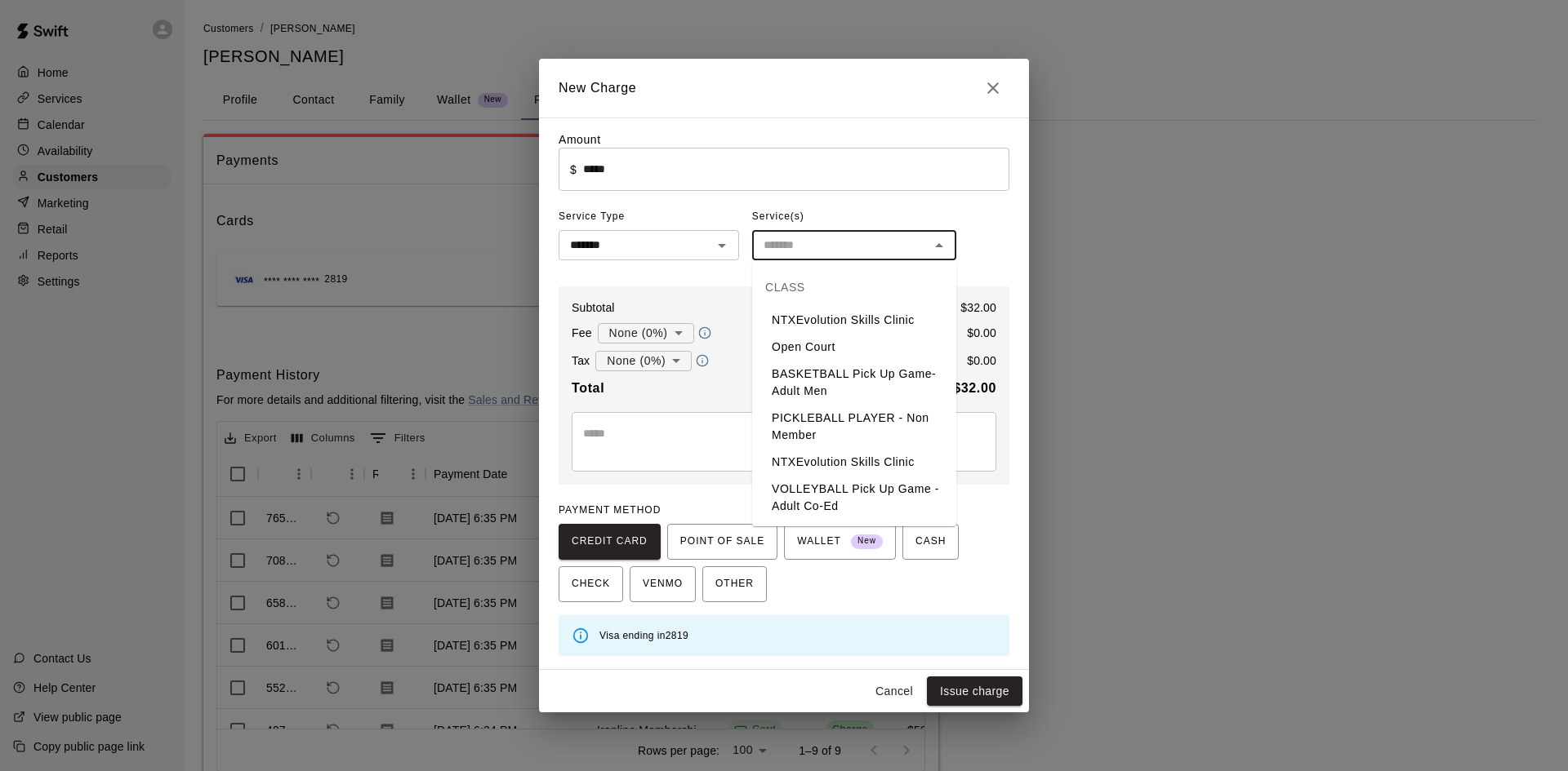
click at [818, 352] on li "Open Court" at bounding box center [854, 348] width 204 height 27
type input "**********"
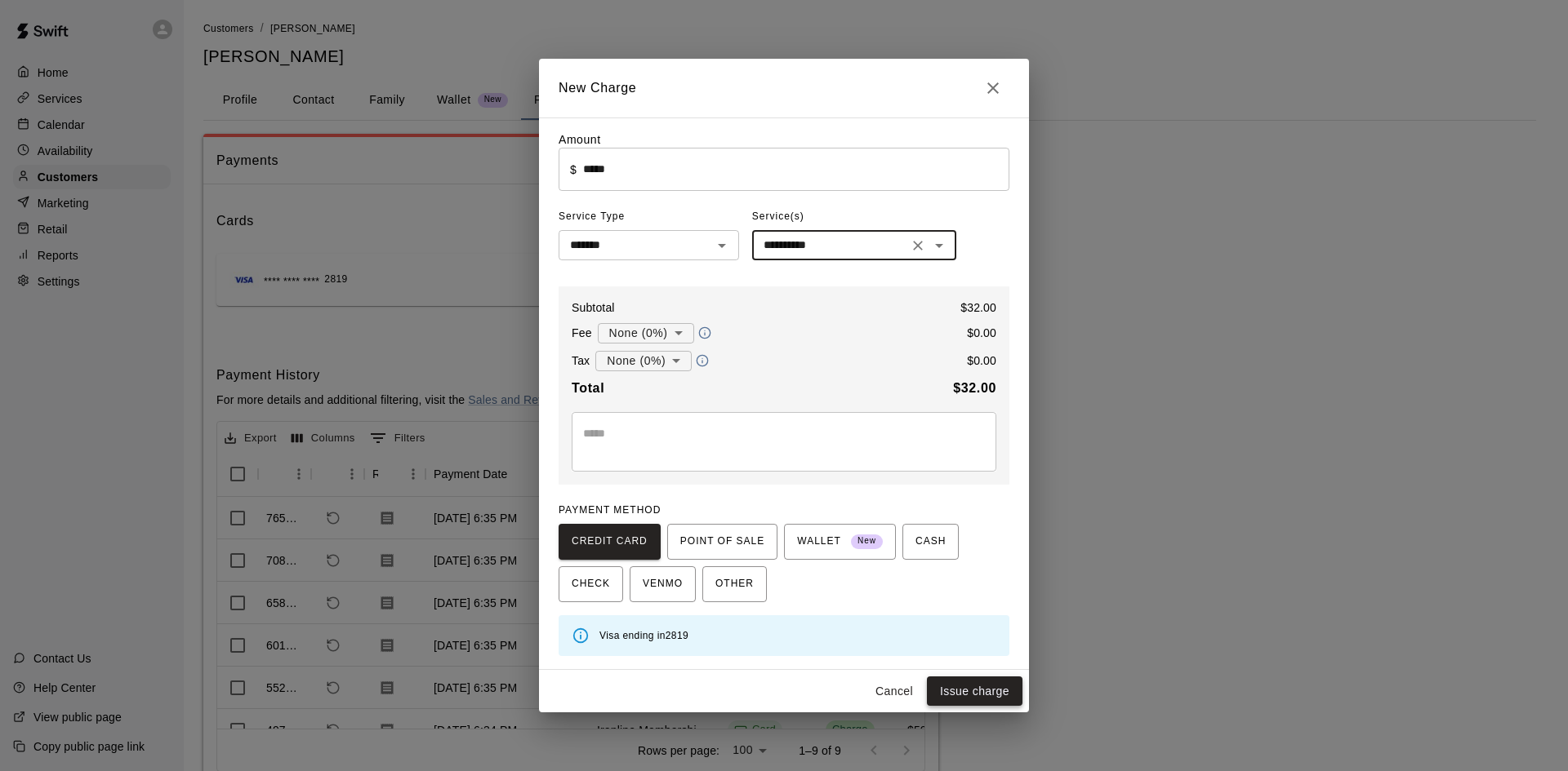
click at [968, 697] on button "Issue charge" at bounding box center [974, 692] width 96 height 30
type input "*"
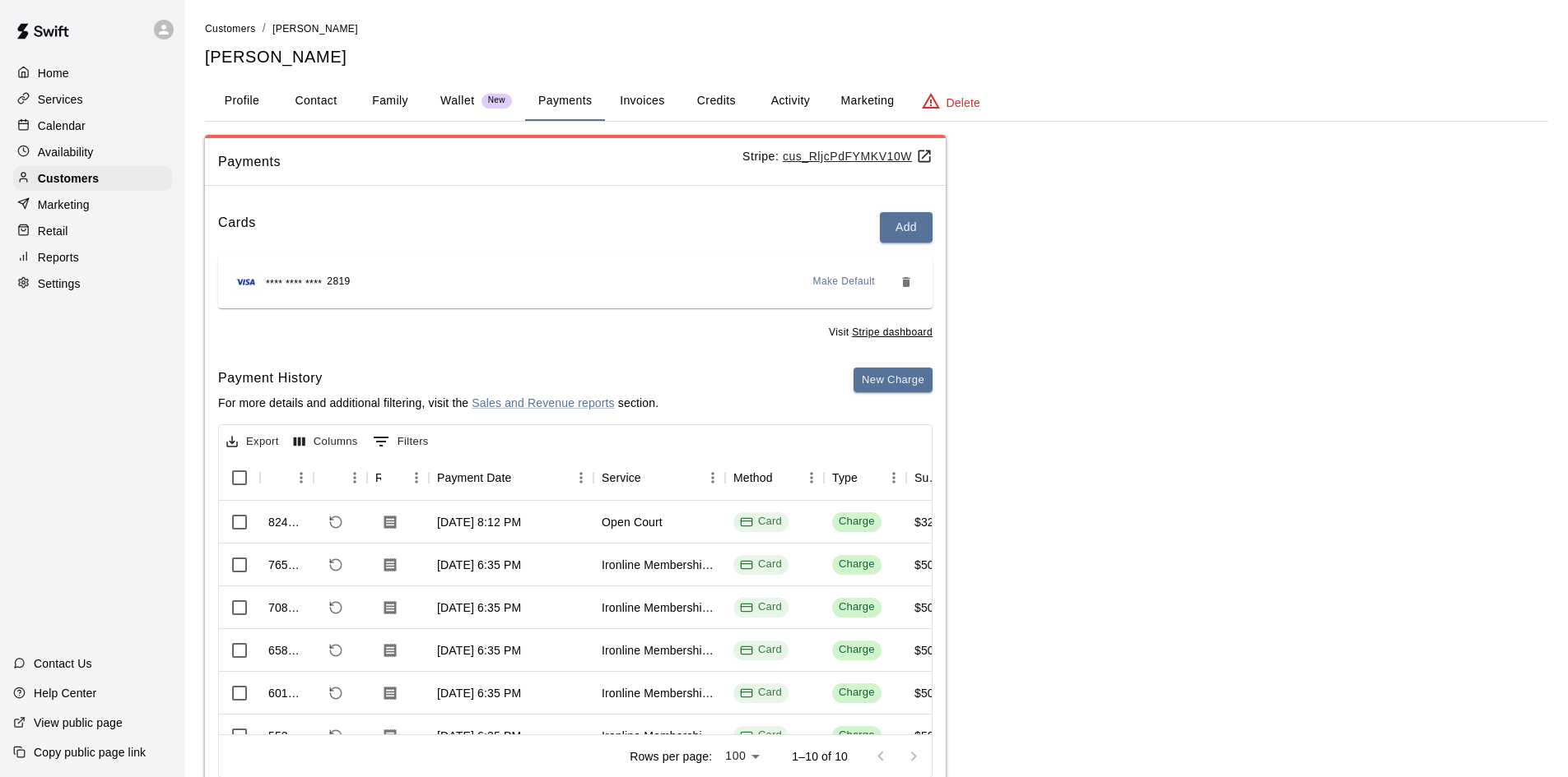
click at [46, 68] on p "Home" at bounding box center [54, 73] width 32 height 16
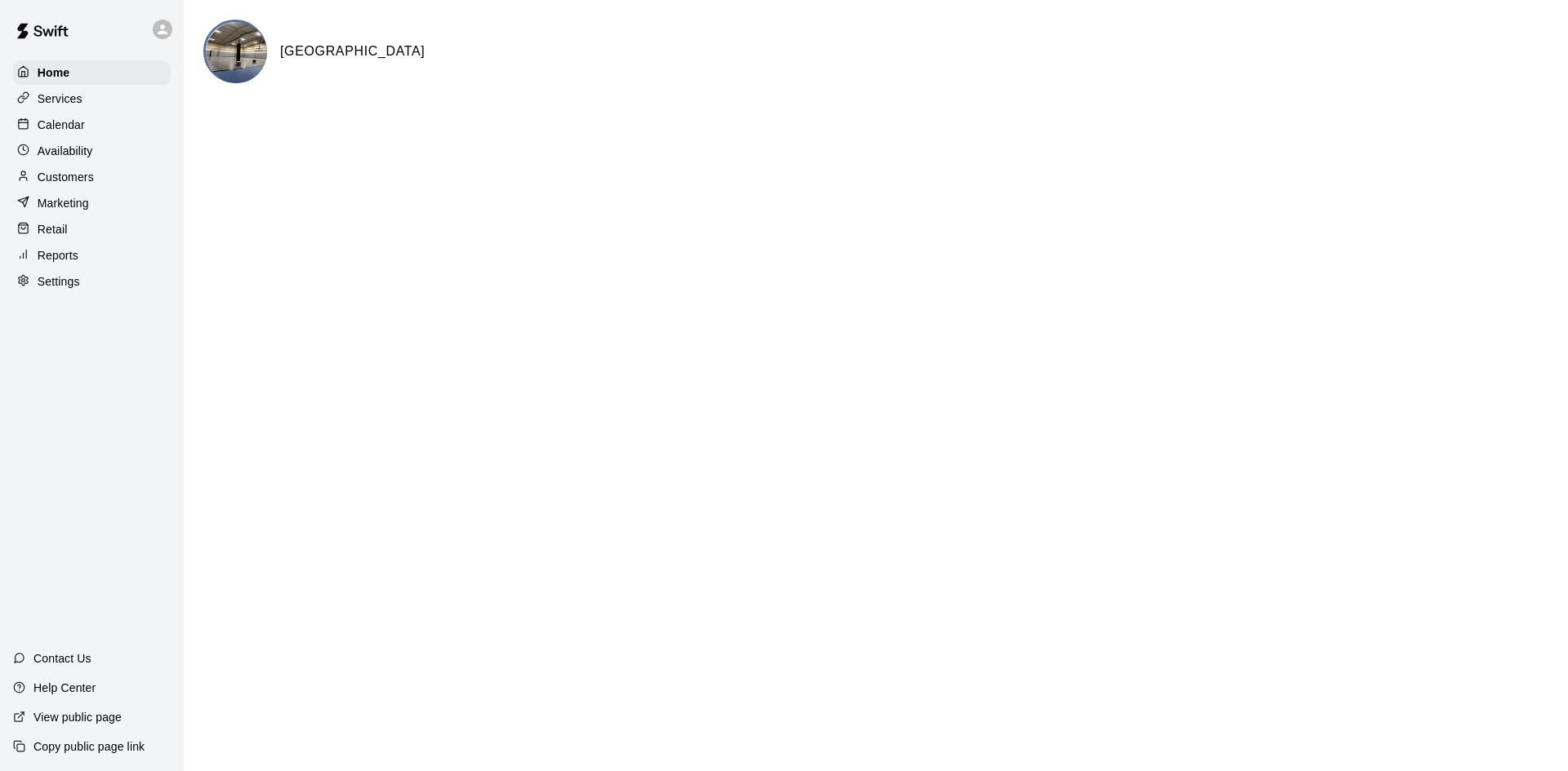
click at [112, 178] on div "Customers" at bounding box center [92, 178] width 158 height 25
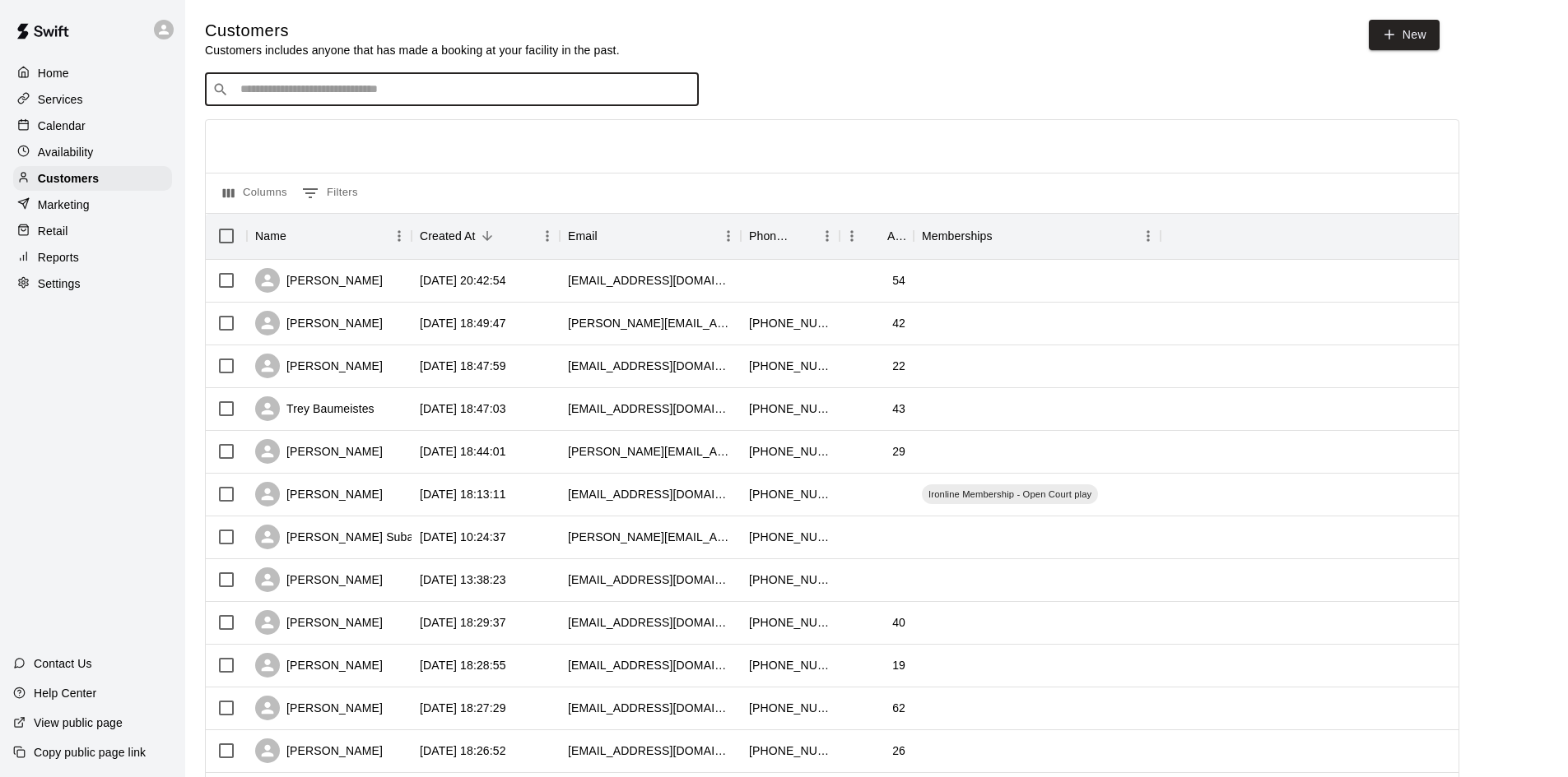
click at [324, 97] on input "Search customers by name or email" at bounding box center [463, 89] width 456 height 16
type input "******"
click at [311, 132] on p "[PERSON_NAME]" at bounding box center [301, 126] width 101 height 17
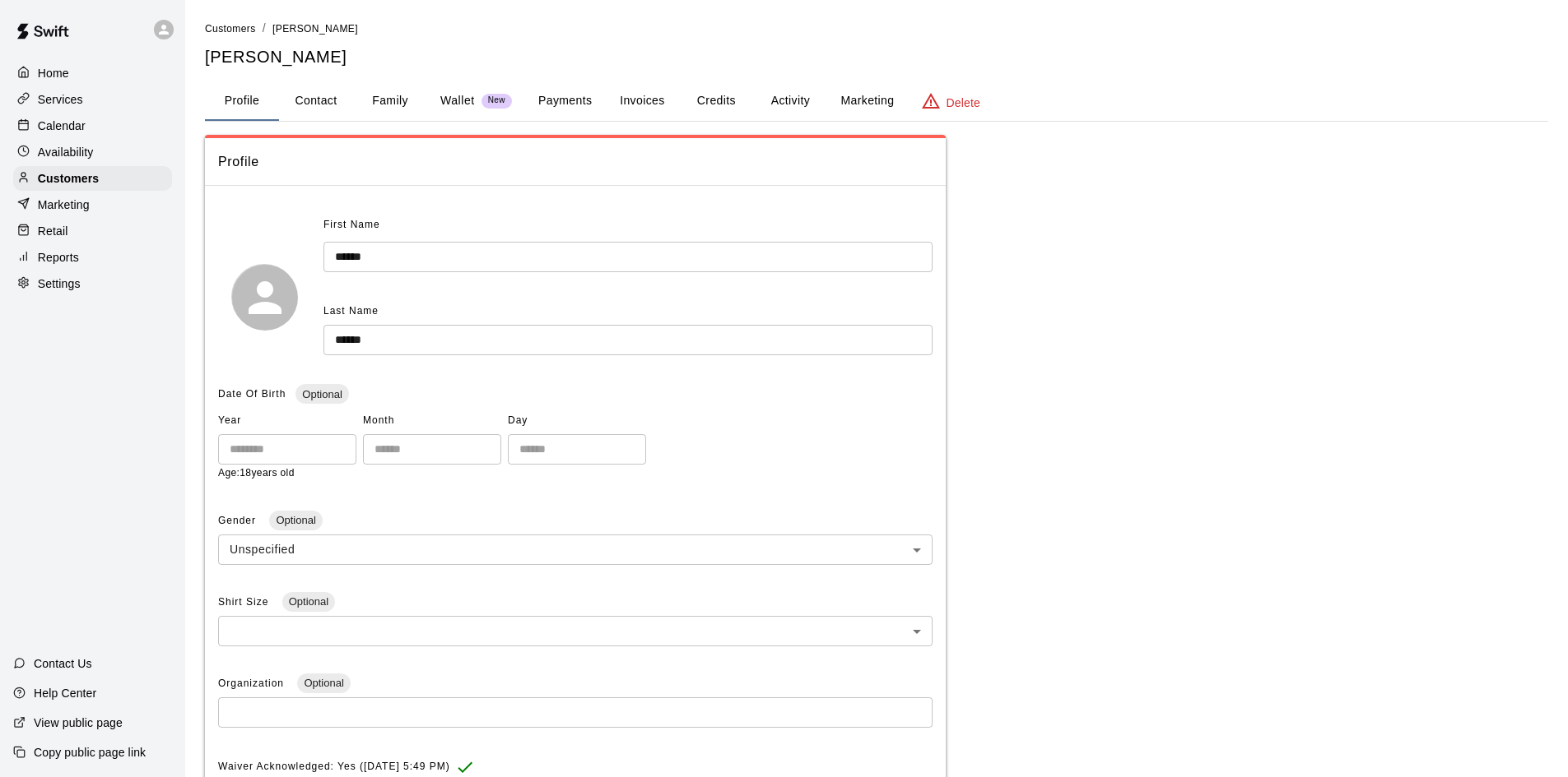
click at [594, 103] on button "Payments" at bounding box center [565, 100] width 79 height 39
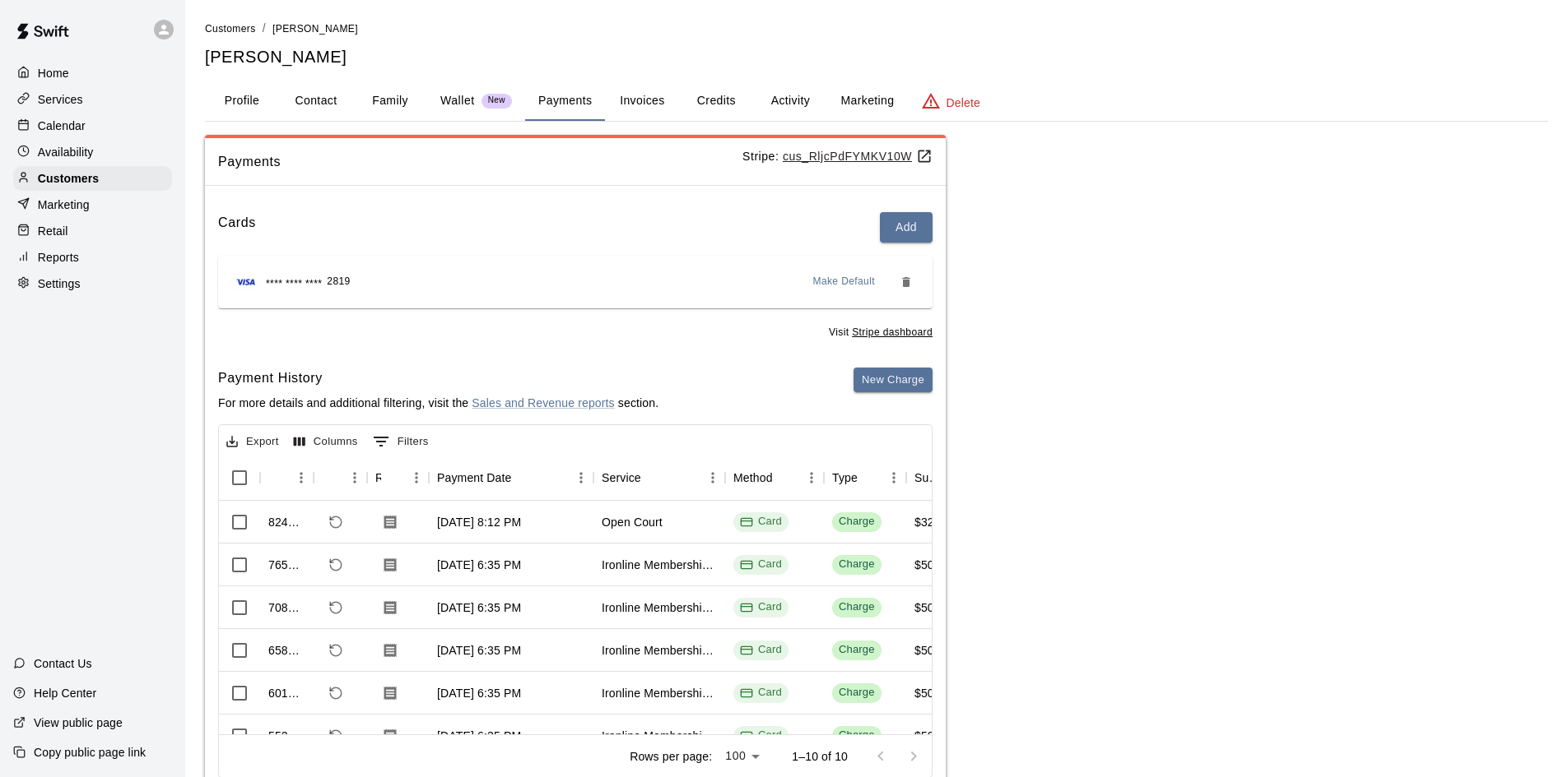
click at [56, 74] on p "Home" at bounding box center [54, 73] width 32 height 16
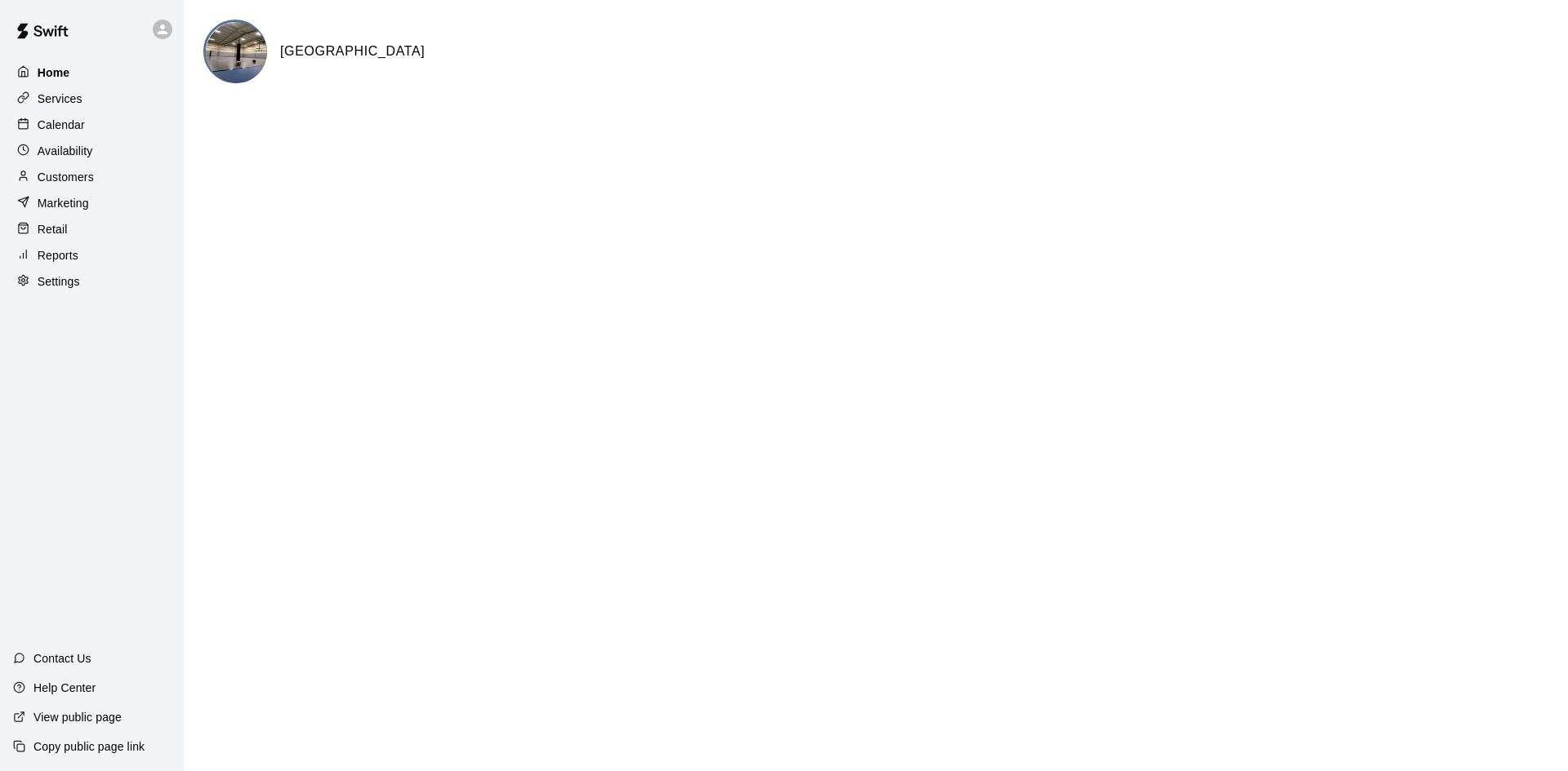
click at [70, 75] on div "Home" at bounding box center [92, 73] width 158 height 25
click at [159, 32] on icon at bounding box center [162, 29] width 9 height 9
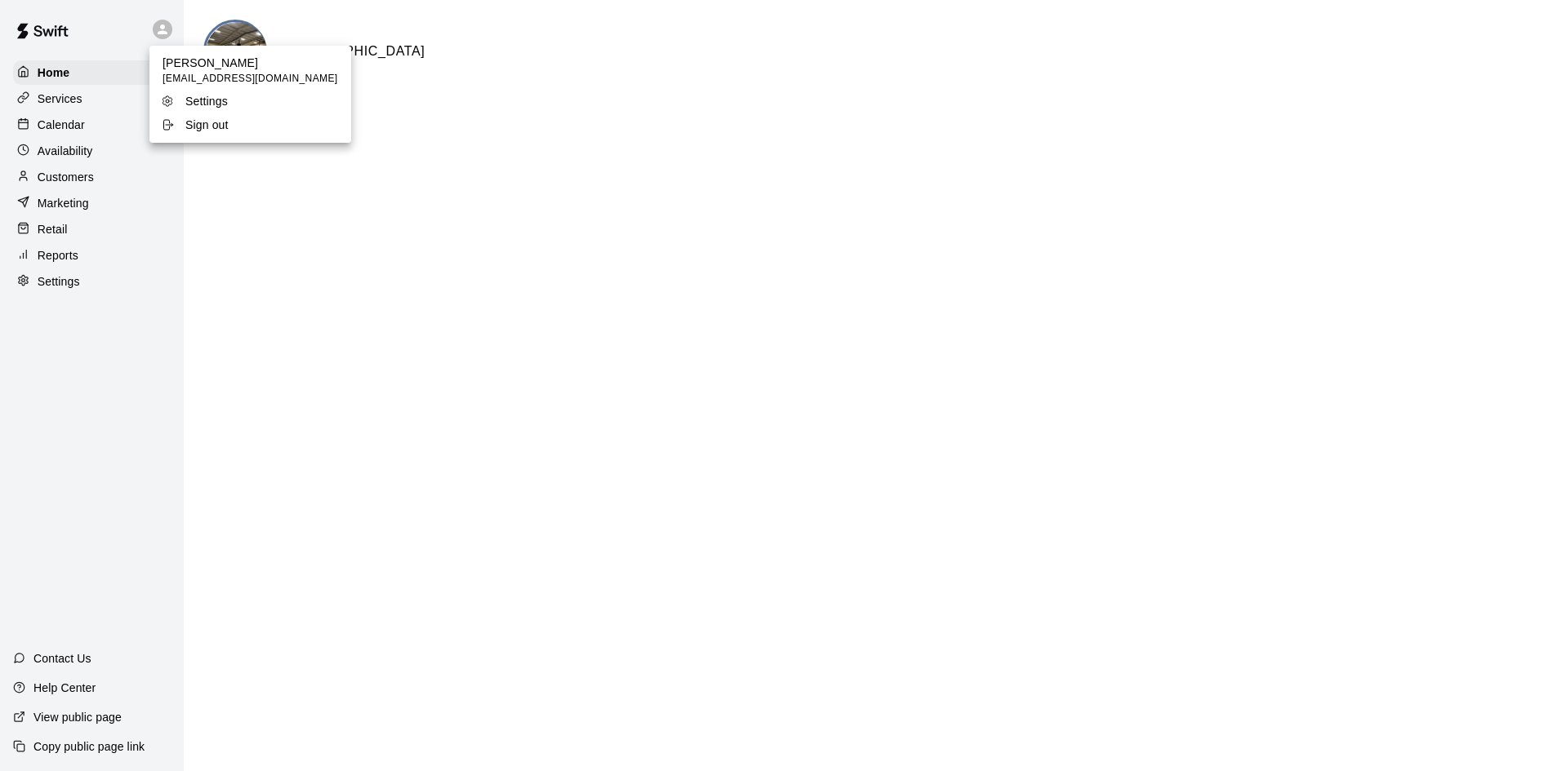
click at [192, 129] on p "Sign out" at bounding box center [207, 124] width 44 height 16
